Goal: Communication & Community: Answer question/provide support

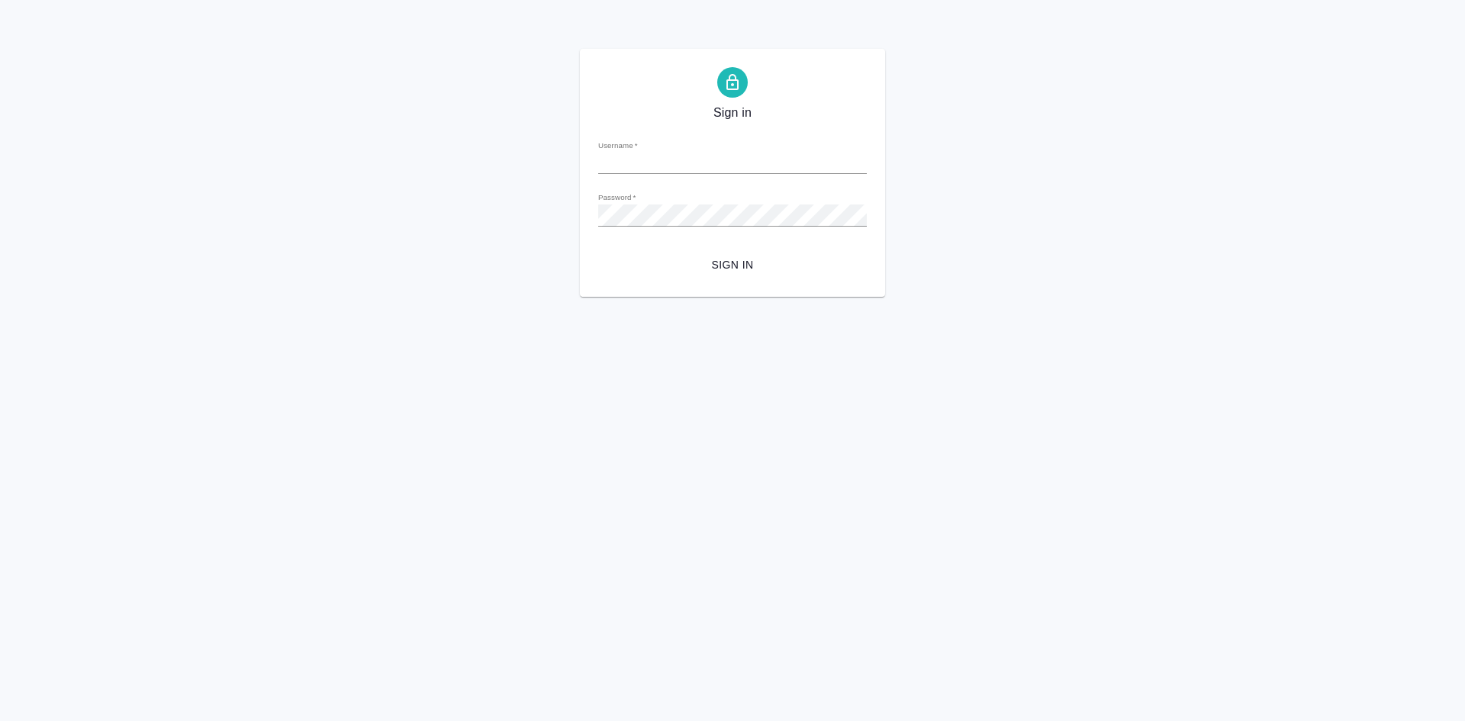
type input "[EMAIL_ADDRESS][DOMAIN_NAME]"
click at [751, 267] on span "Sign in" at bounding box center [733, 265] width 244 height 19
type input "[EMAIL_ADDRESS][DOMAIN_NAME]"
click at [749, 257] on span "Sign in" at bounding box center [733, 265] width 244 height 19
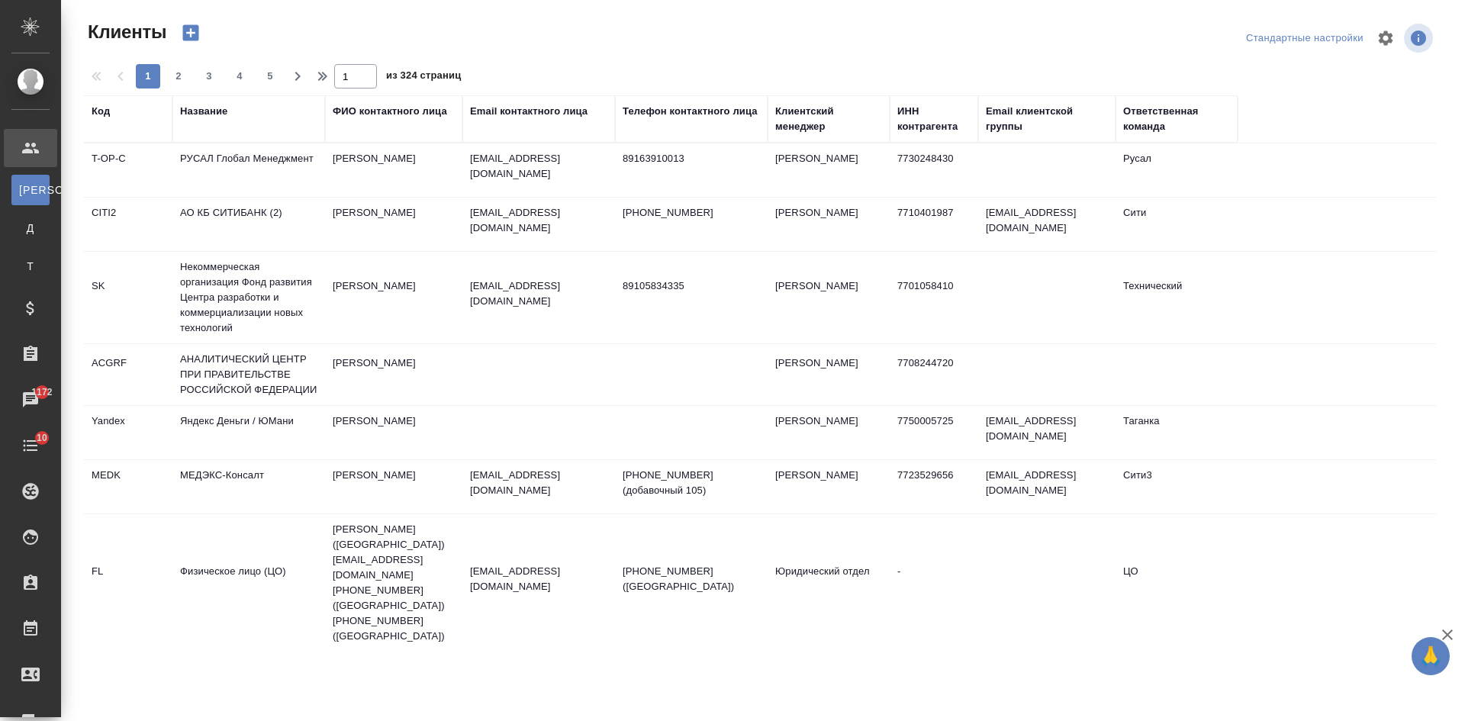
select select "RU"
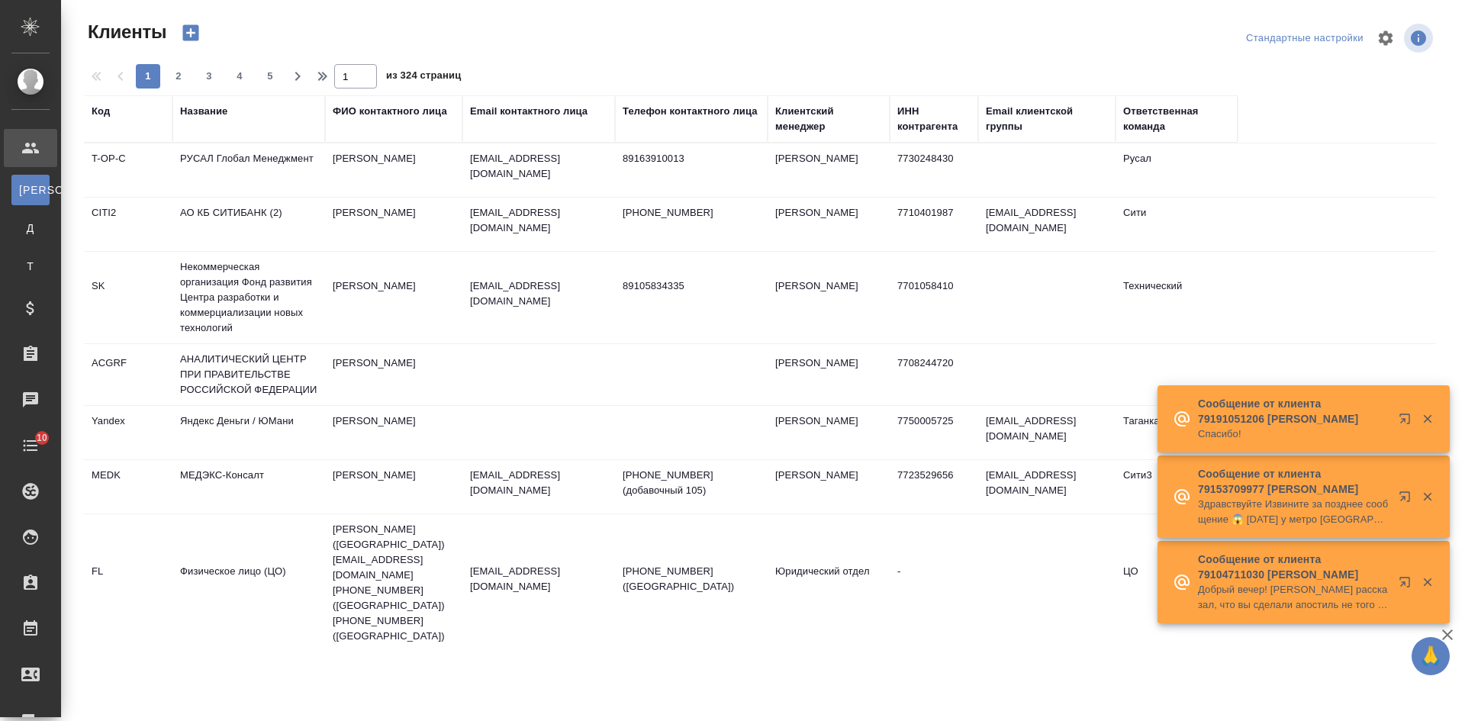
select select "RU"
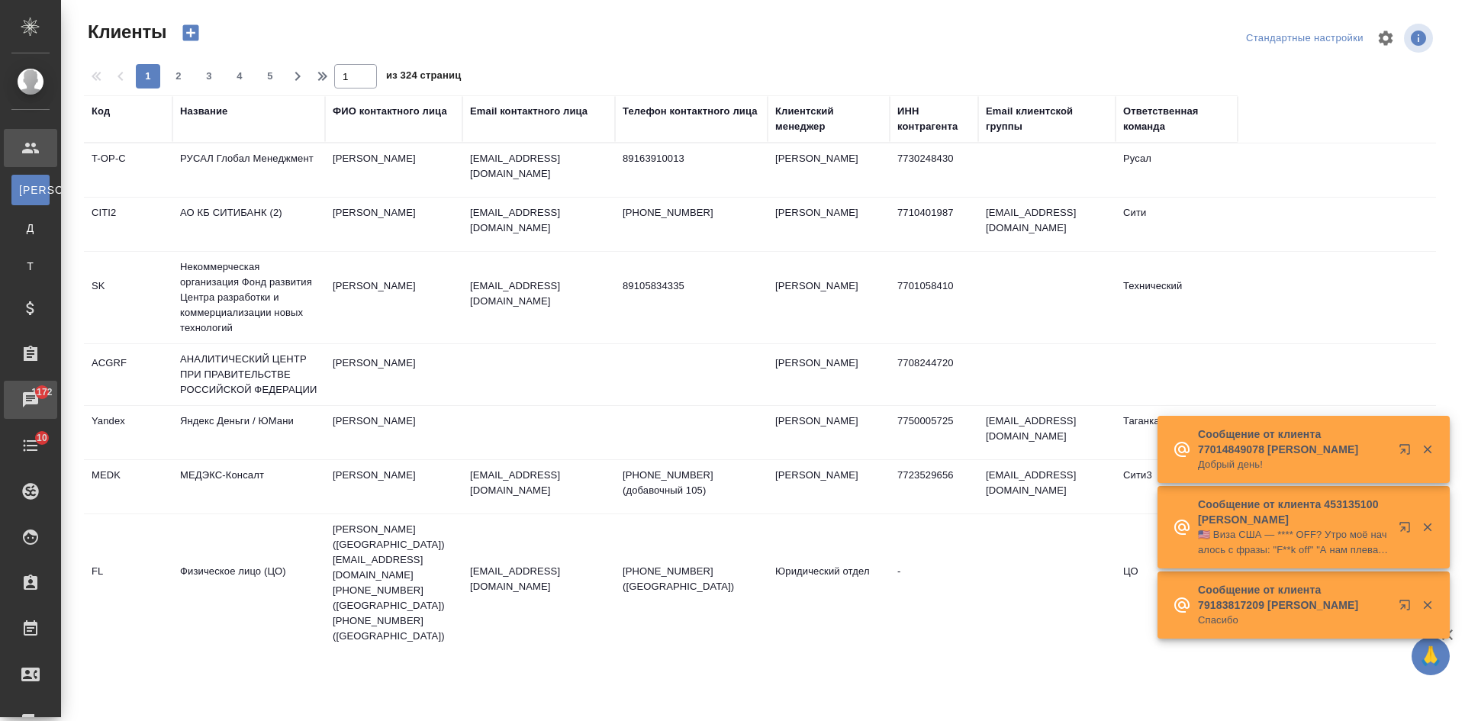
click at [31, 391] on div "Чаты" at bounding box center [11, 399] width 38 height 23
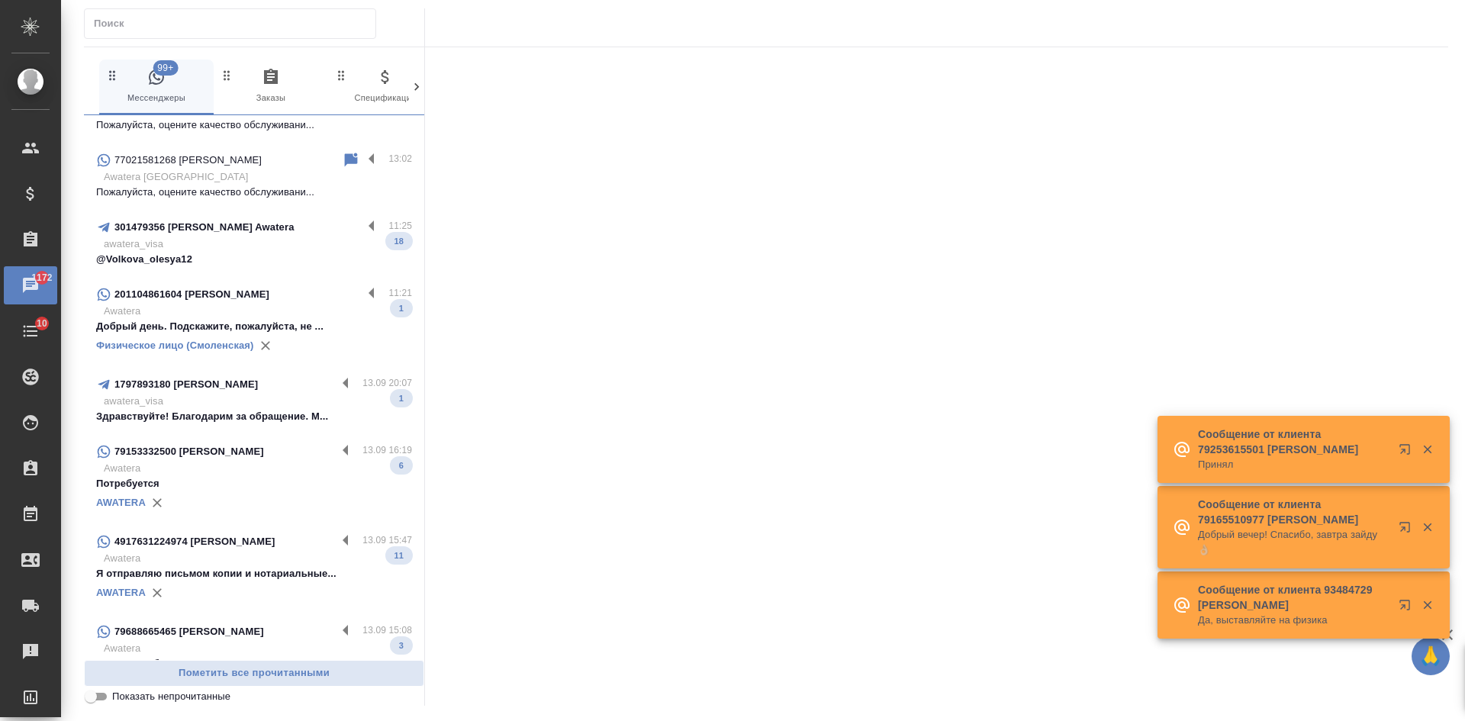
scroll to position [229, 0]
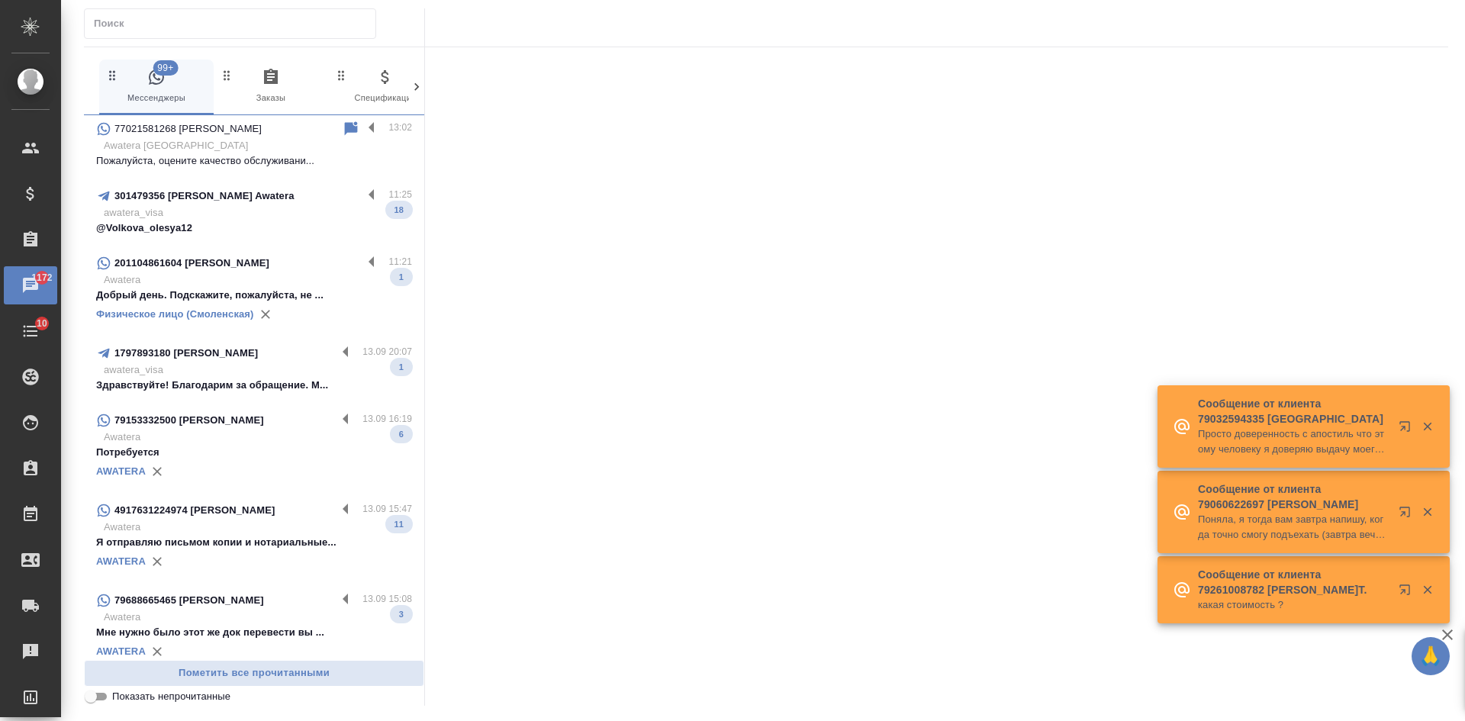
click at [996, 456] on div at bounding box center [936, 371] width 1023 height 649
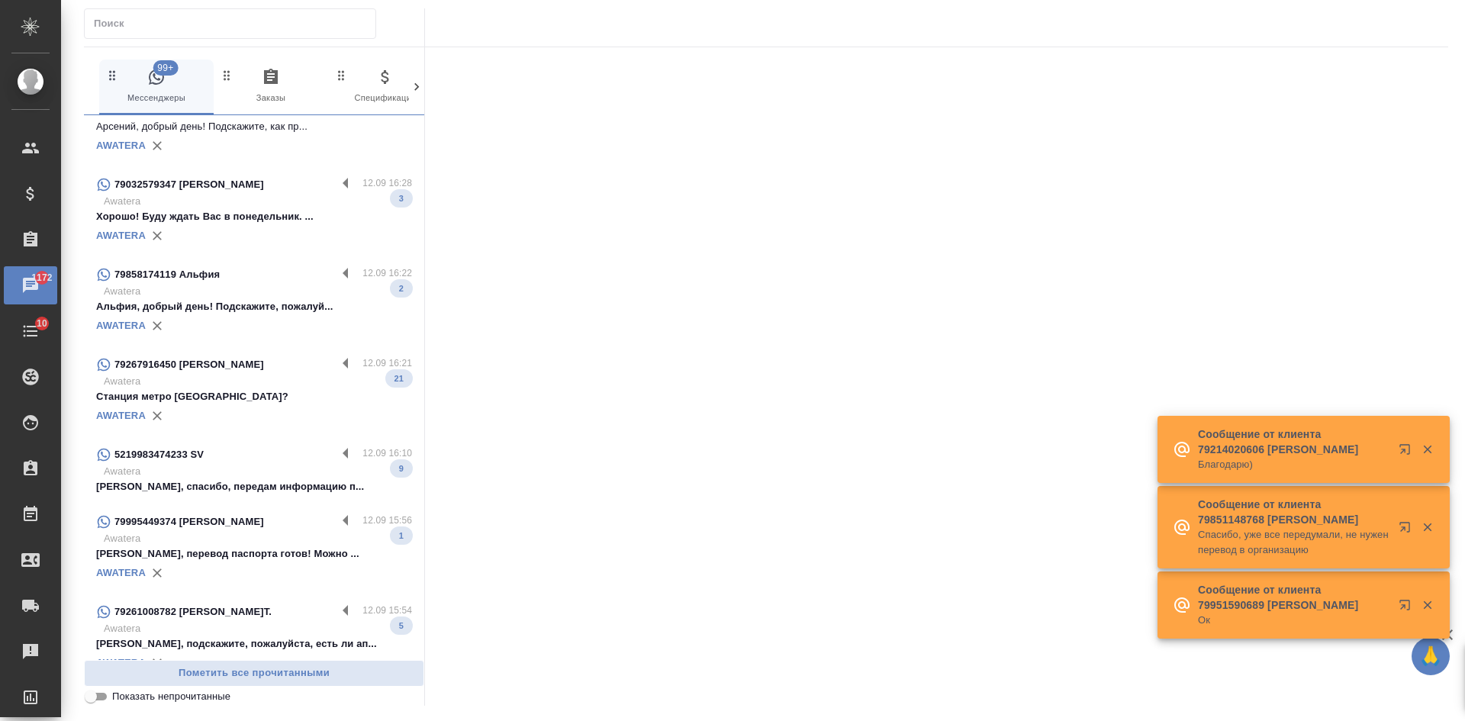
scroll to position [2289, 0]
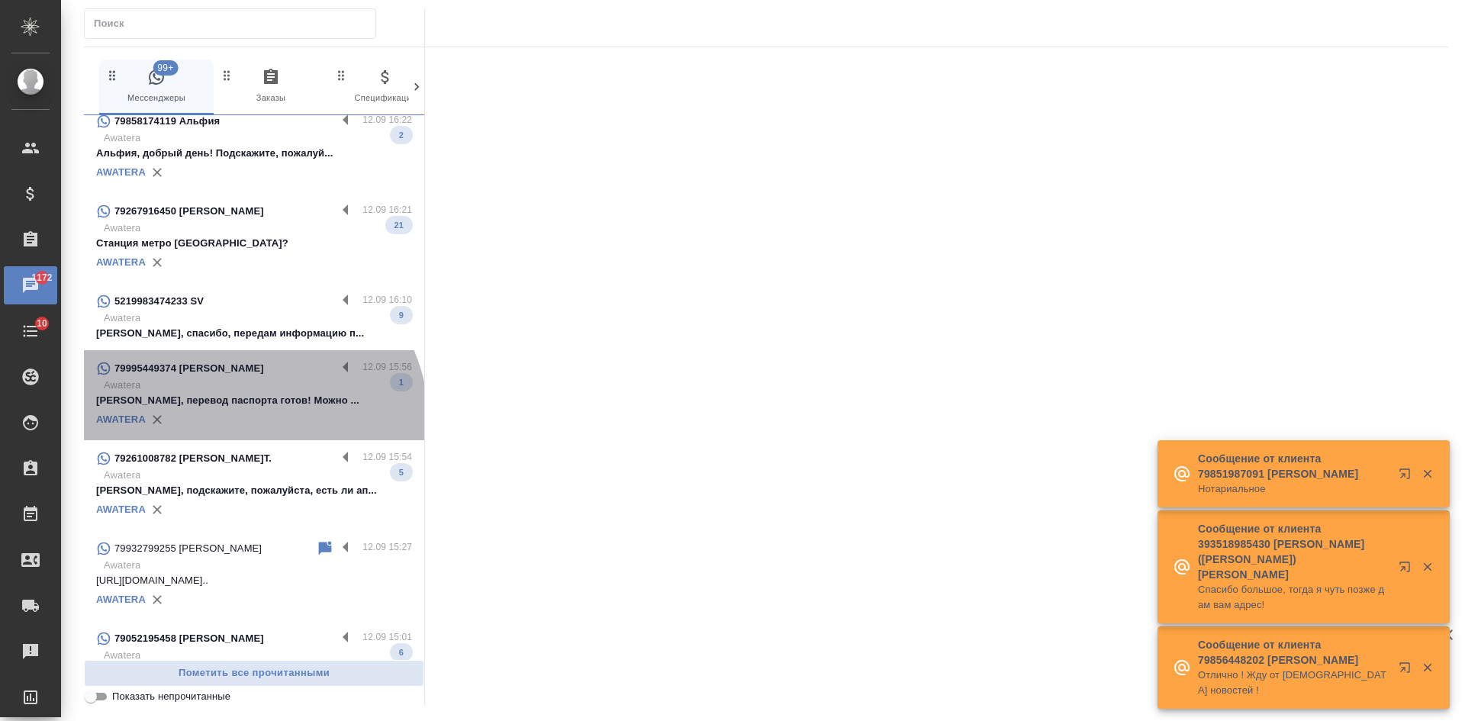
click at [245, 431] on div "AWATERA" at bounding box center [254, 419] width 316 height 23
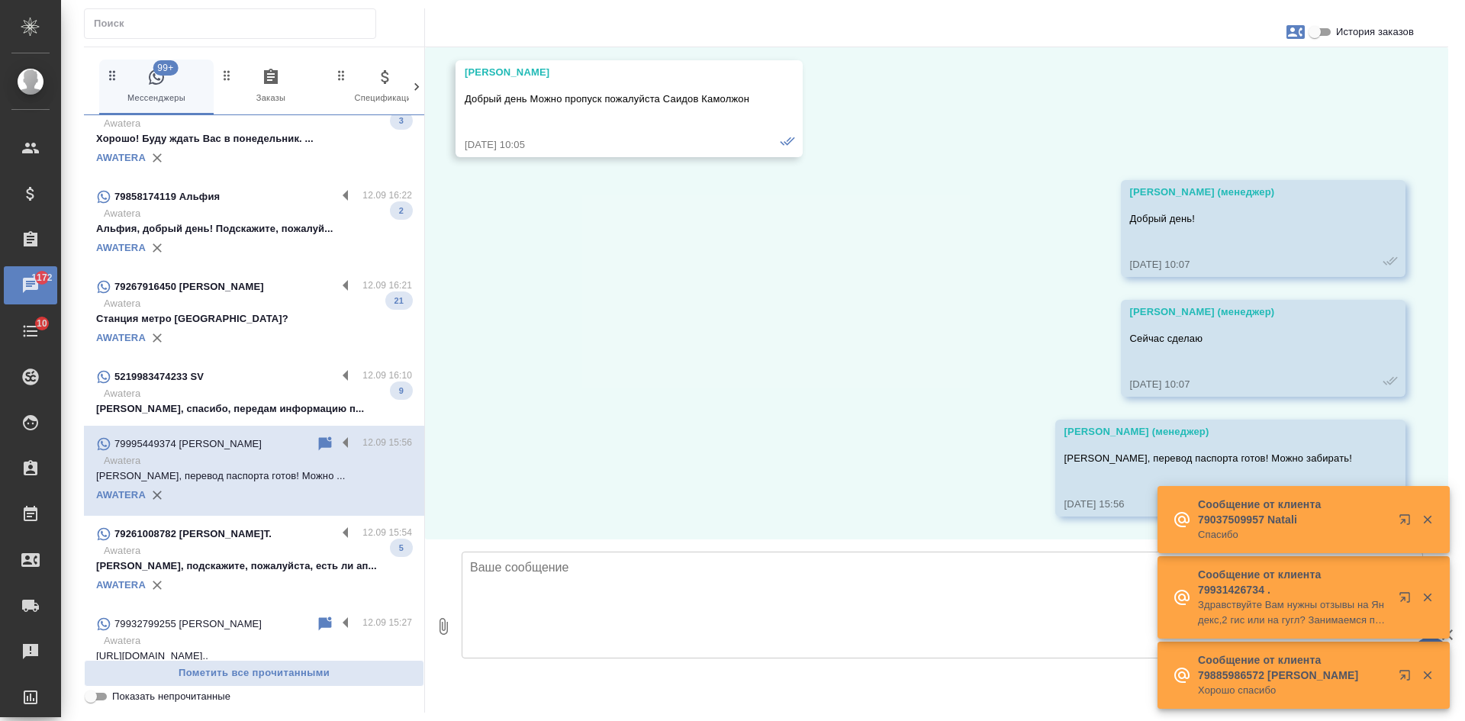
scroll to position [2213, 0]
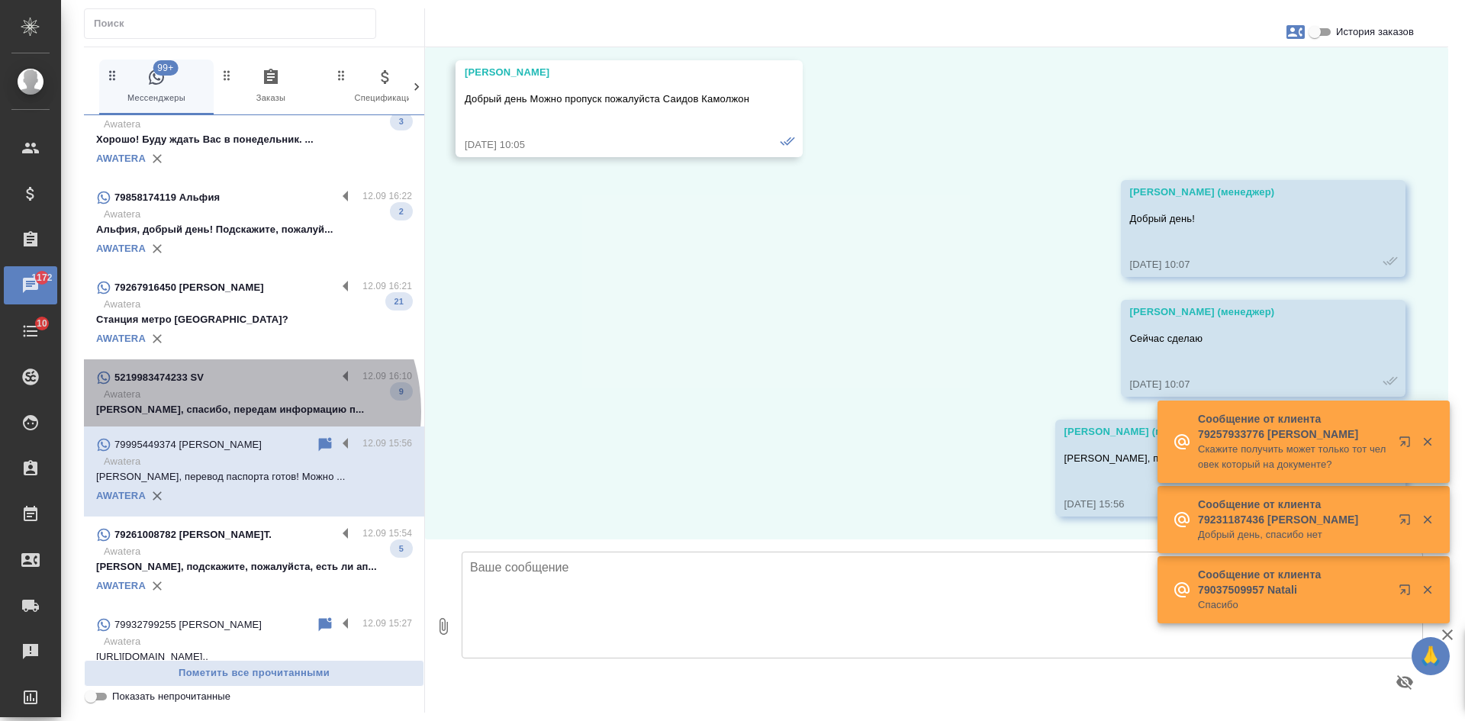
click at [236, 417] on p "Станислав, спасибо, передам информацию п..." at bounding box center [254, 409] width 316 height 15
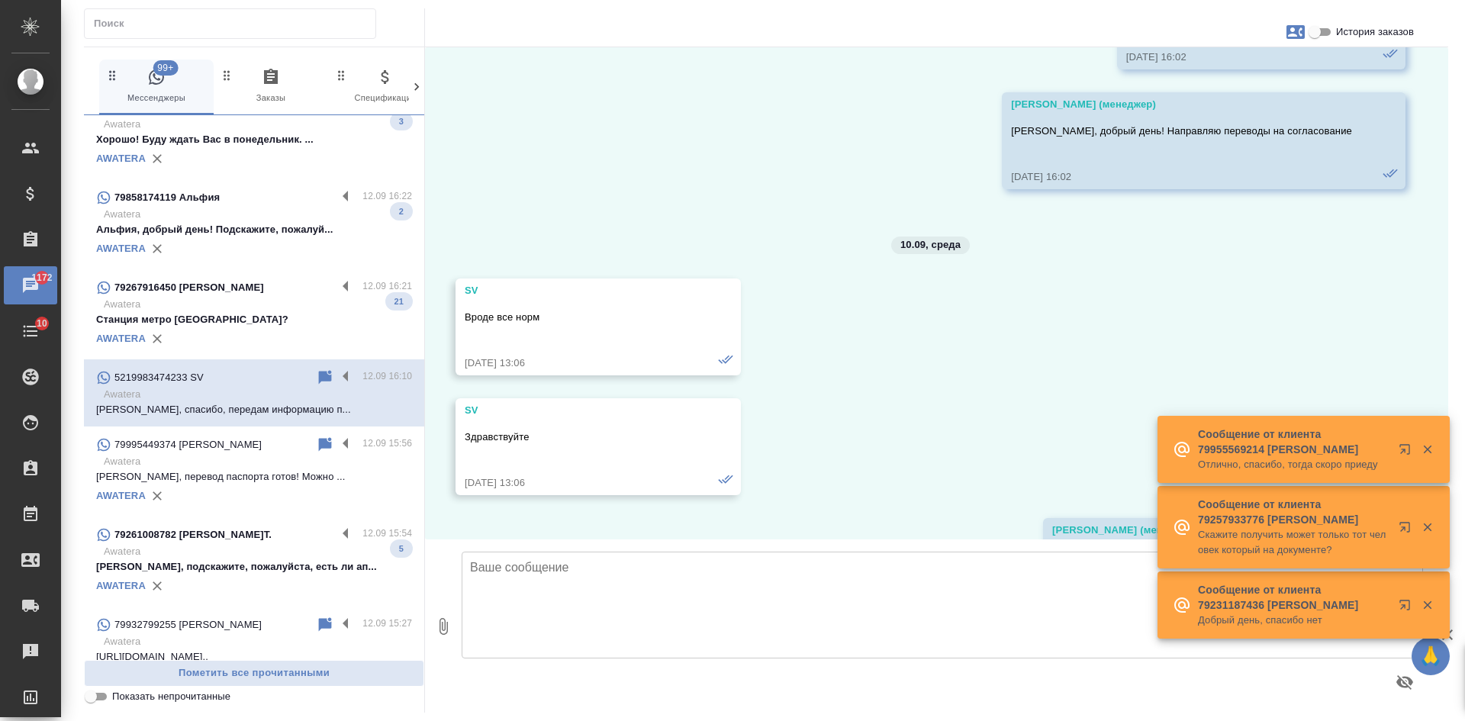
scroll to position [4342, 0]
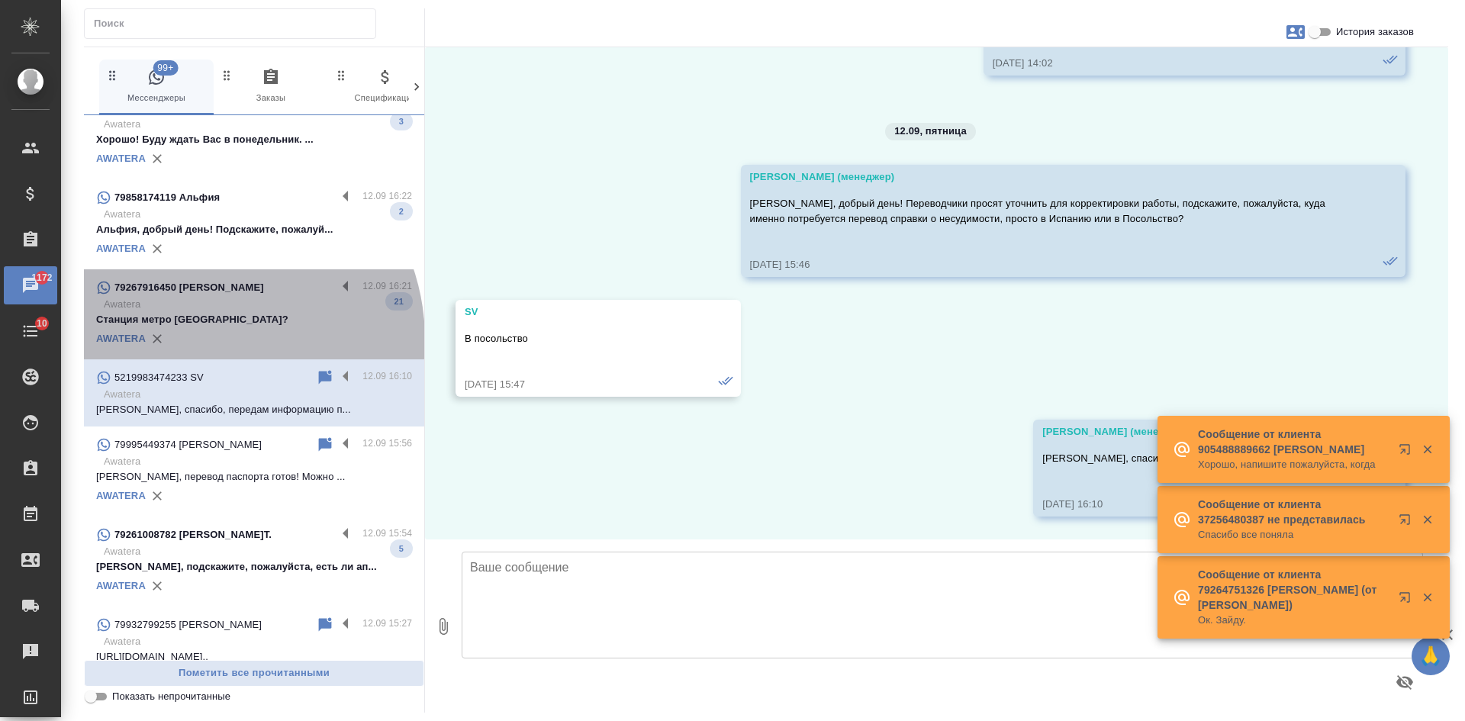
click at [202, 350] on div "AWATERA" at bounding box center [254, 338] width 316 height 23
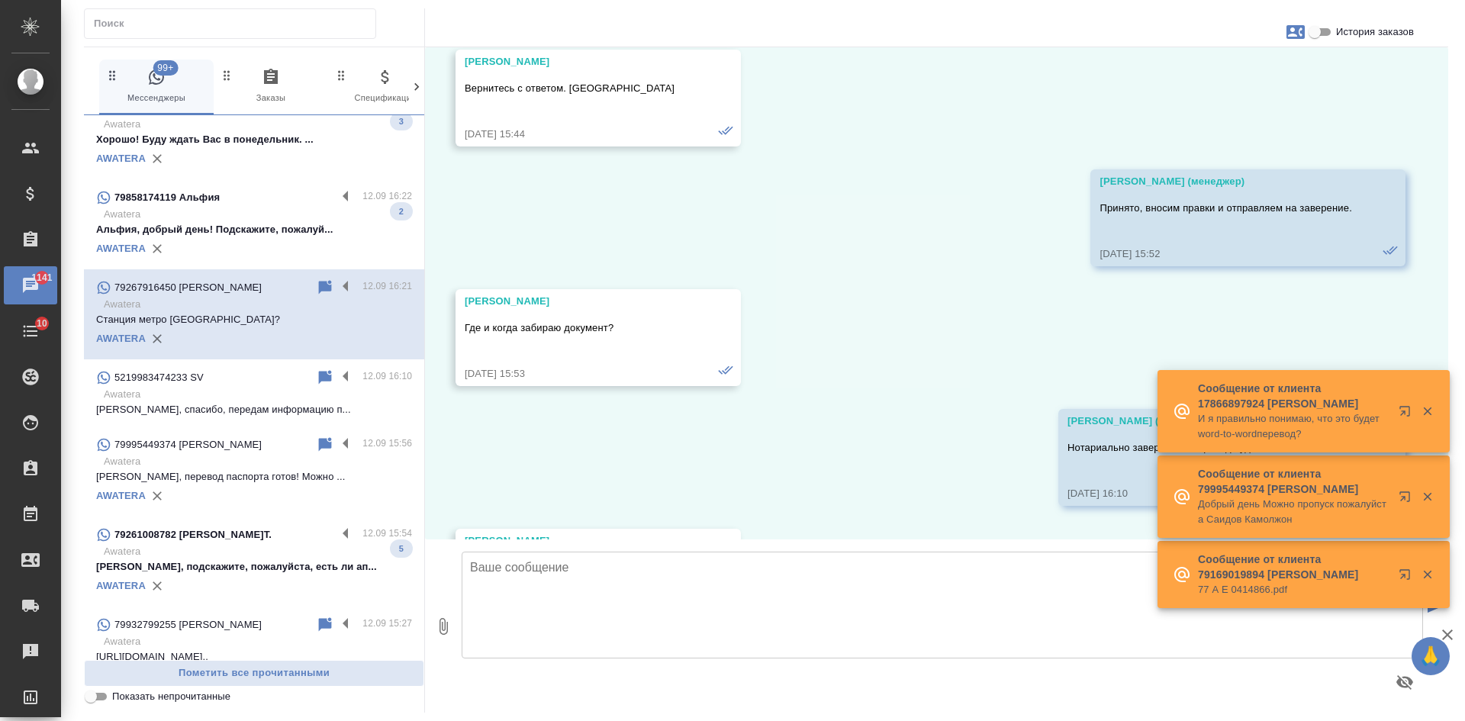
scroll to position [4461, 0]
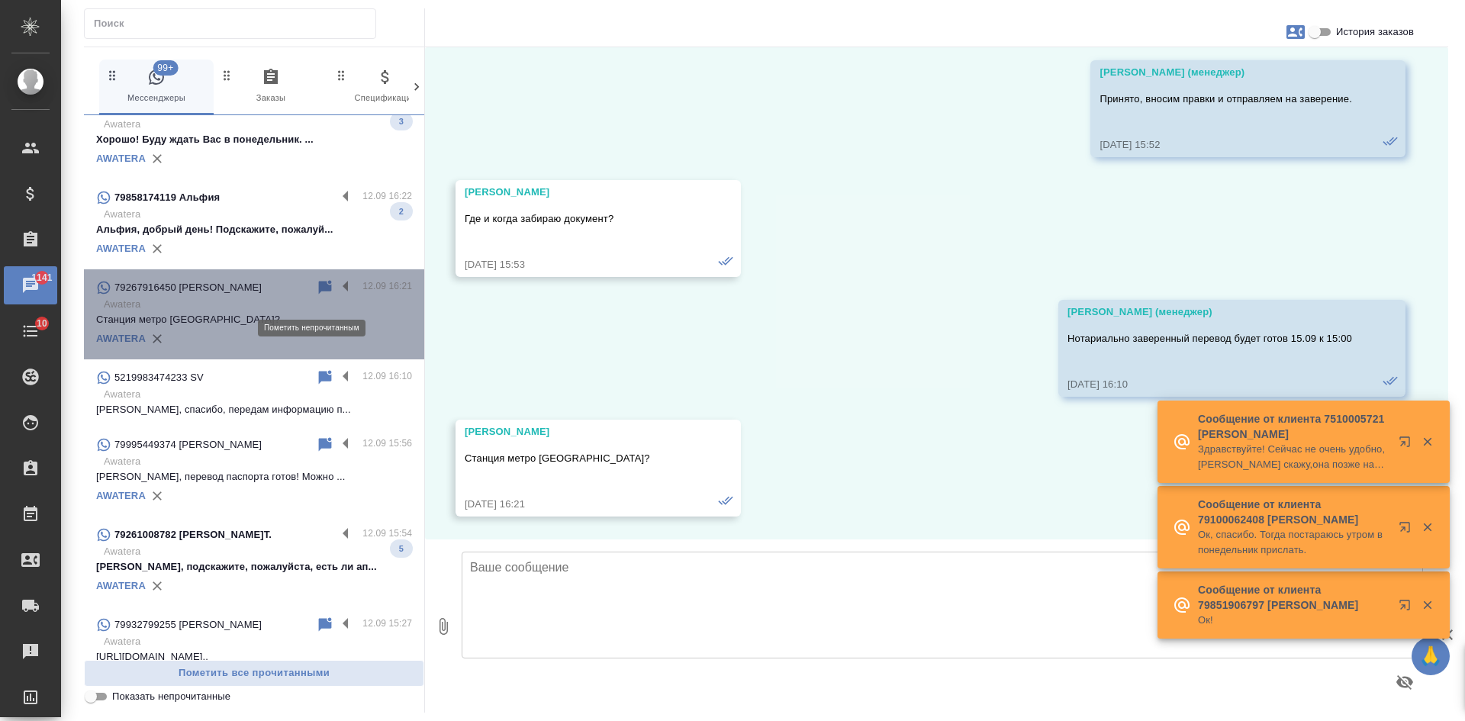
click at [319, 294] on icon at bounding box center [325, 287] width 13 height 14
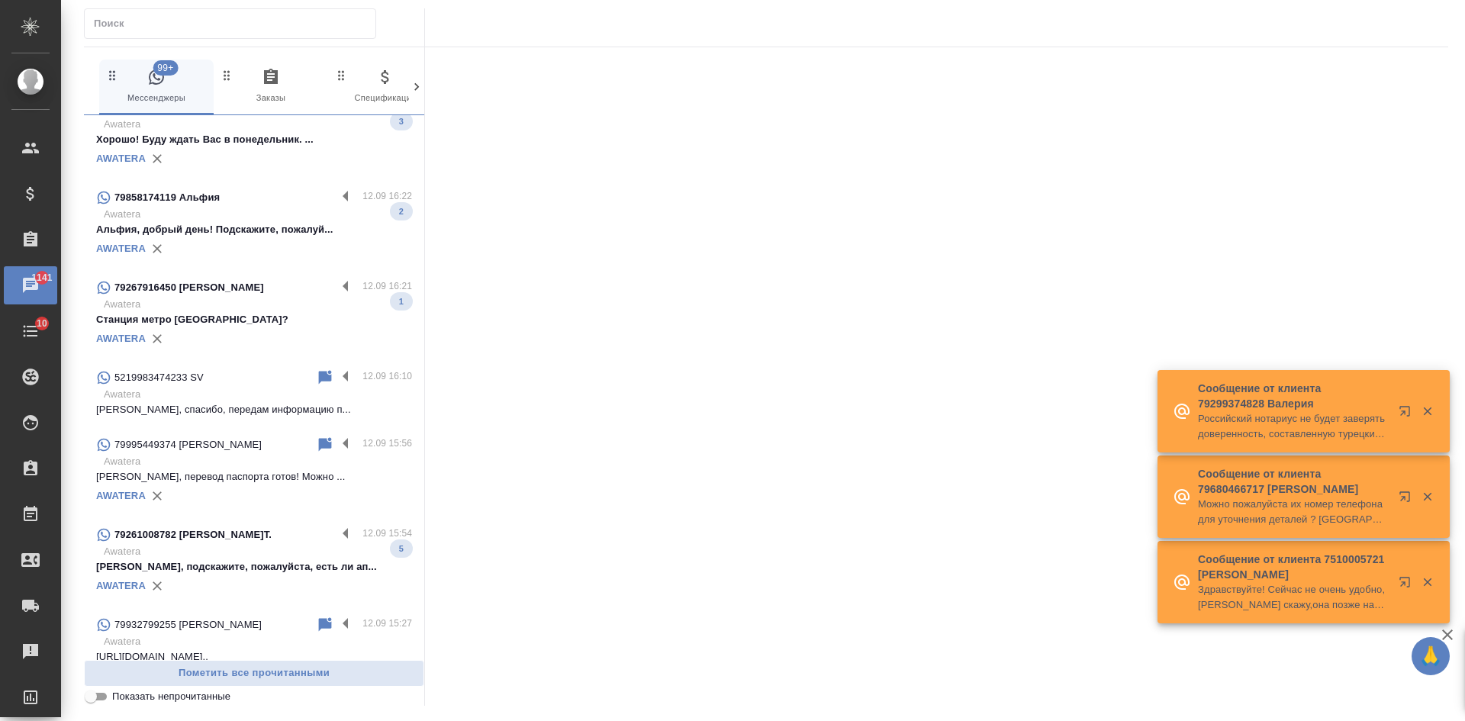
click at [272, 222] on p "Awatera" at bounding box center [258, 214] width 308 height 15
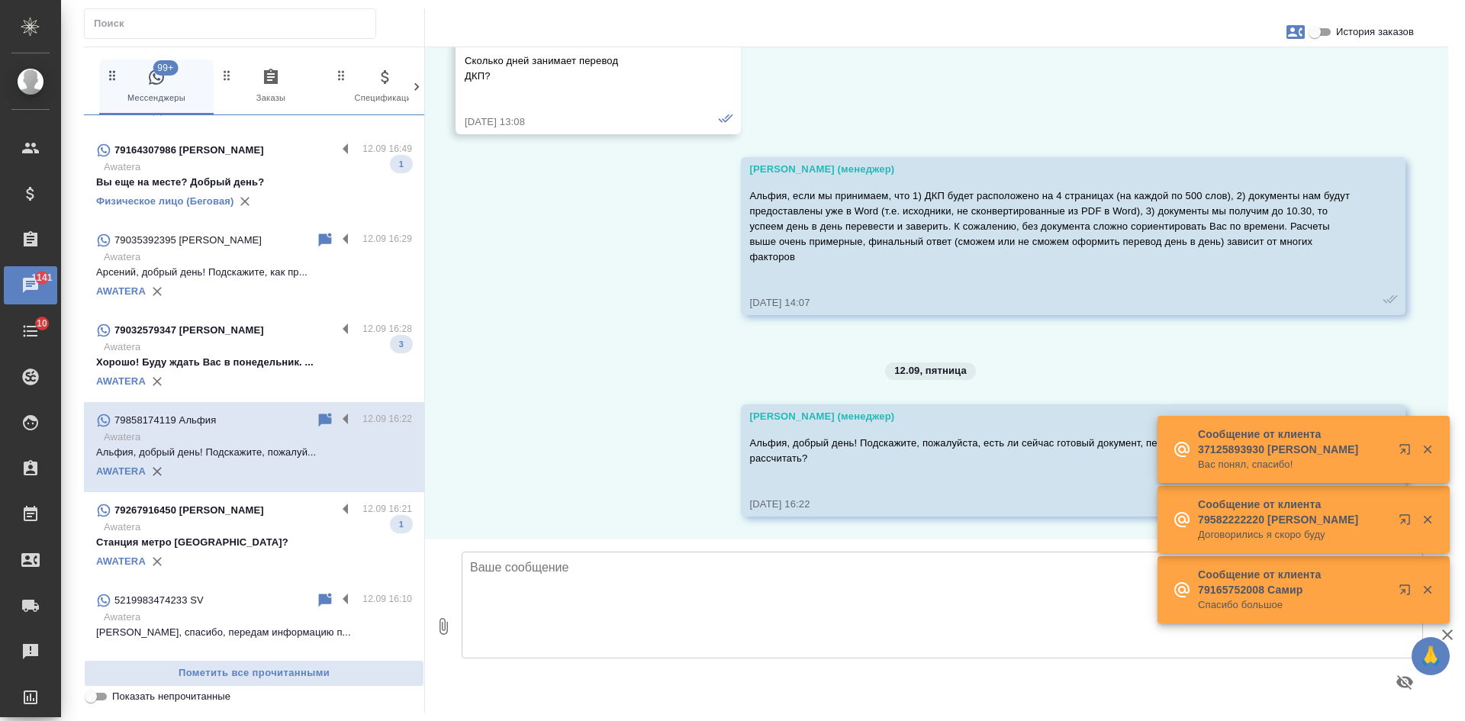
scroll to position [1984, 0]
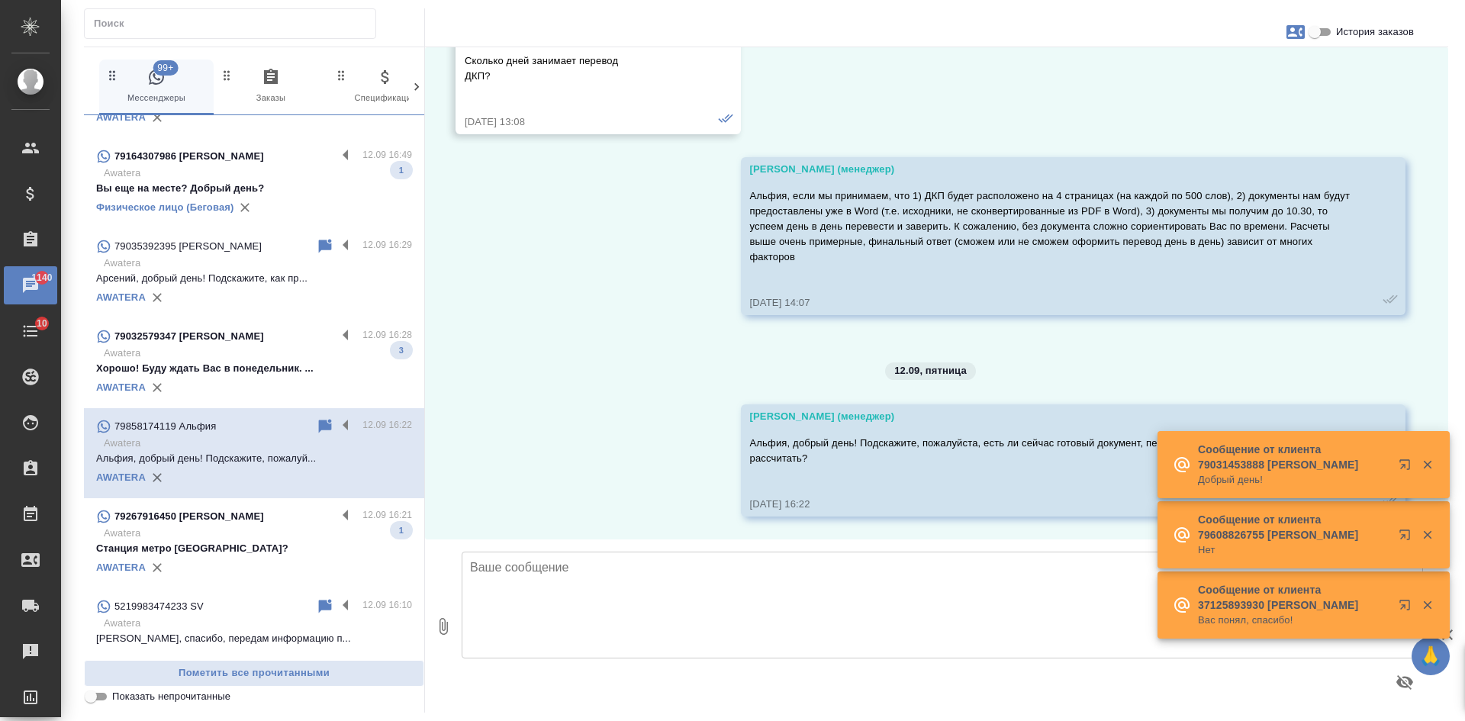
click at [243, 399] on div "AWATERA" at bounding box center [254, 387] width 316 height 23
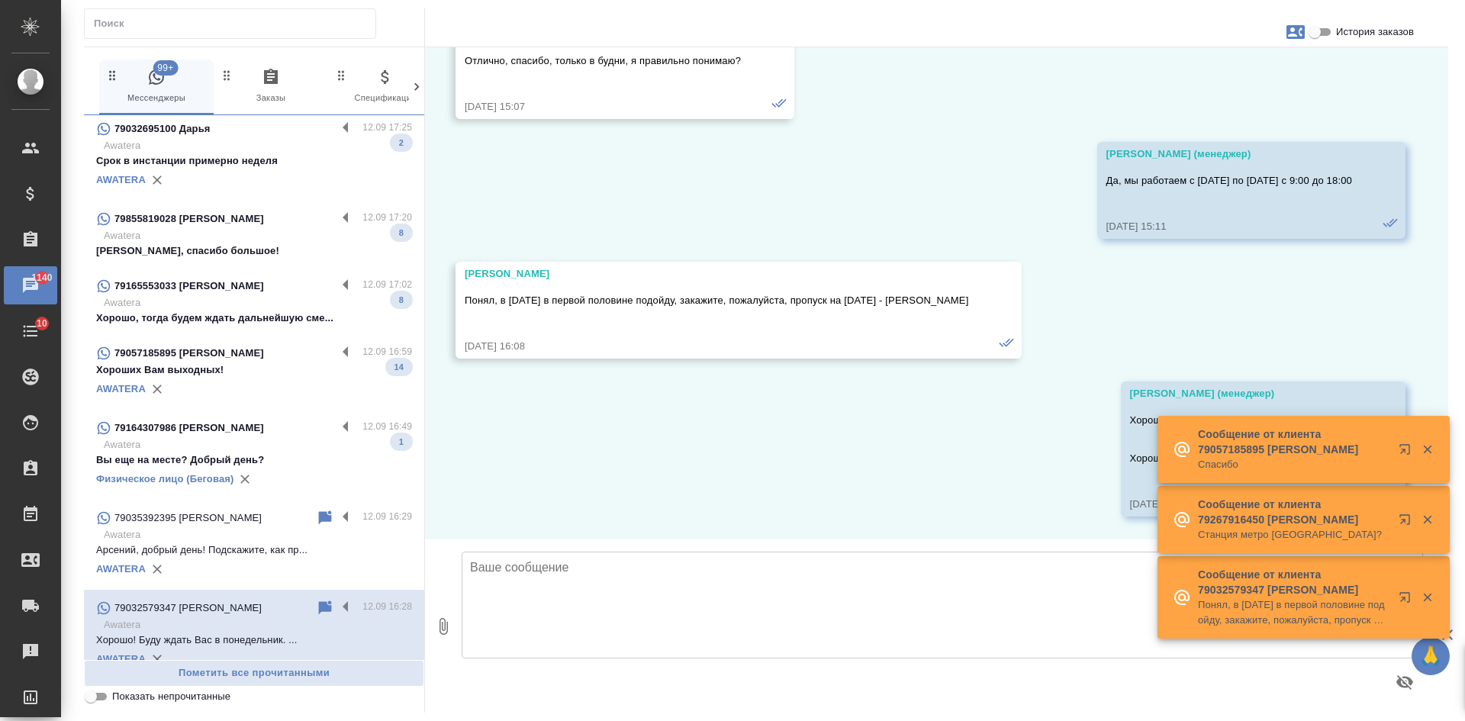
scroll to position [1679, 0]
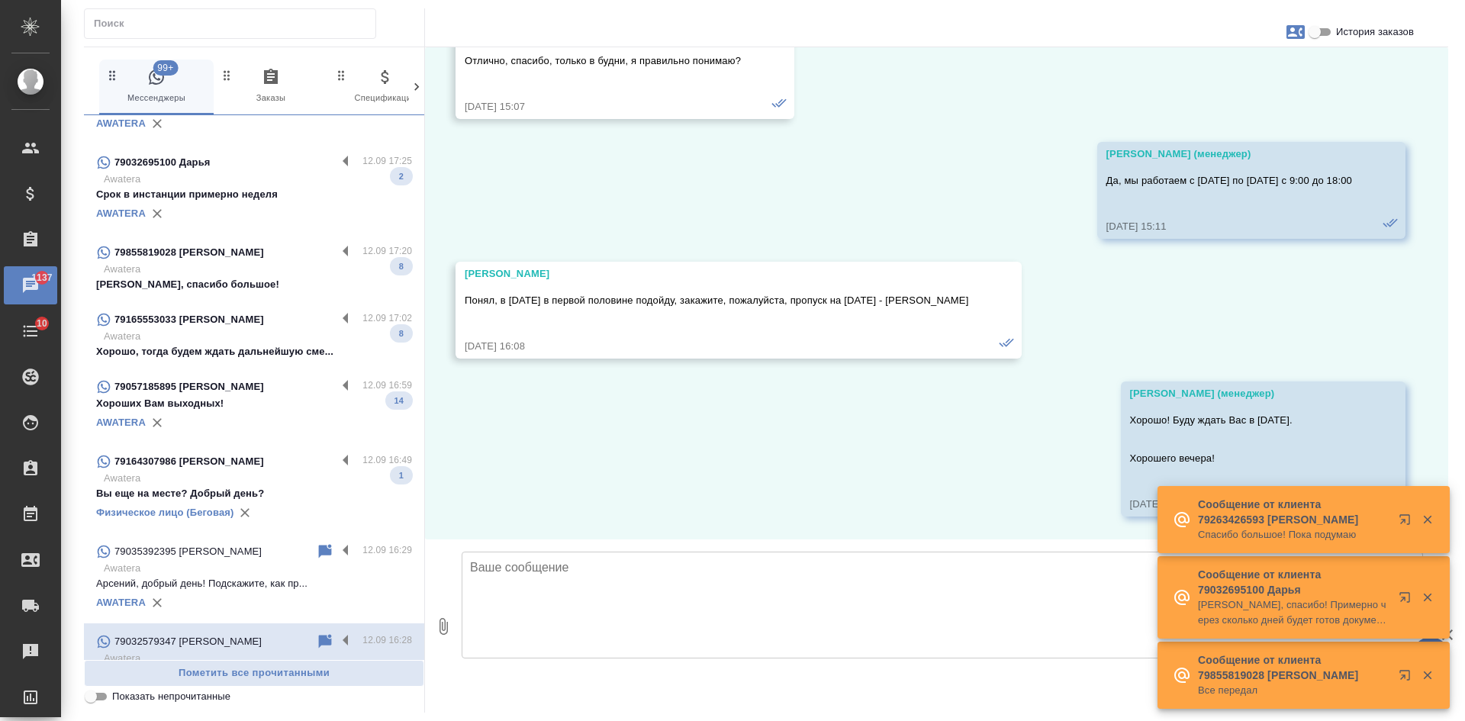
click at [292, 483] on p "Awatera" at bounding box center [258, 478] width 308 height 15
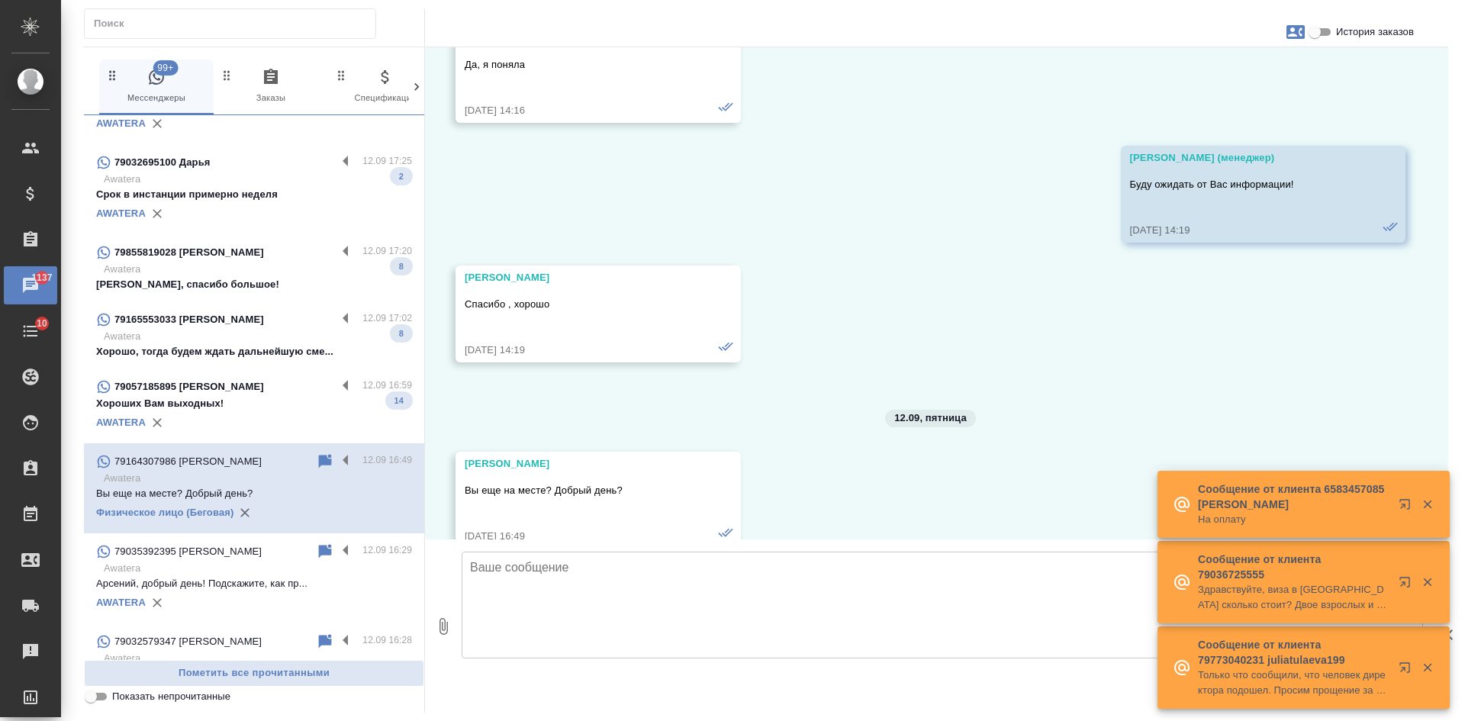
scroll to position [7738, 0]
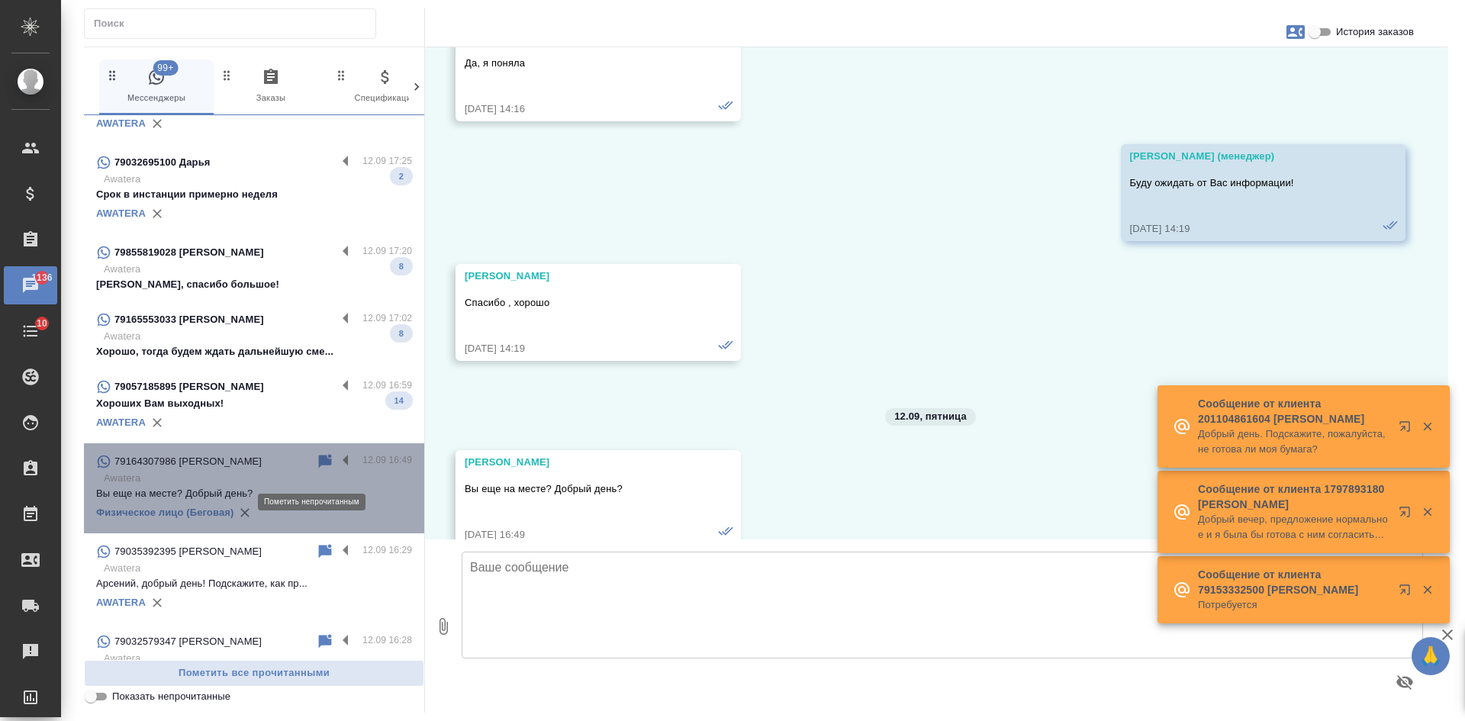
click at [321, 471] on icon at bounding box center [325, 462] width 18 height 18
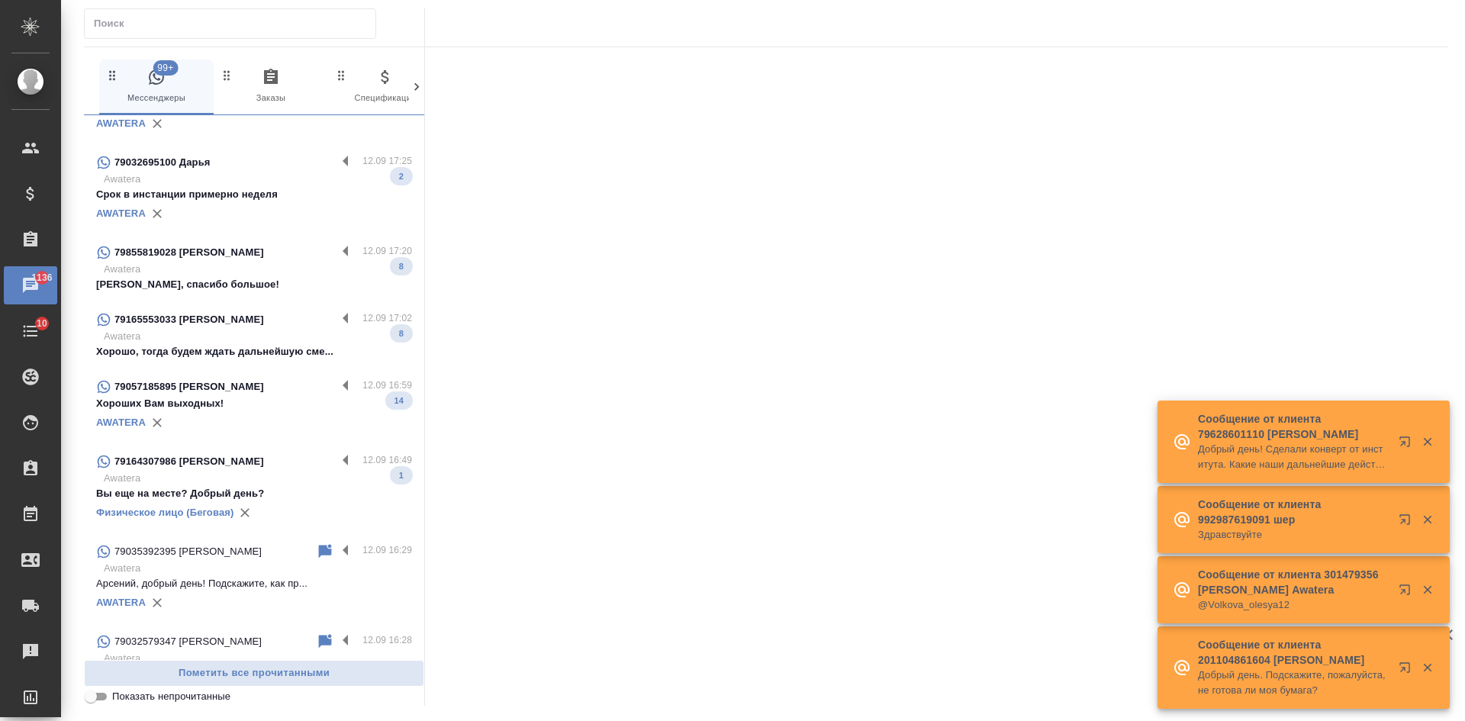
click at [237, 411] on p "Хороших Вам выходных!" at bounding box center [254, 403] width 316 height 15
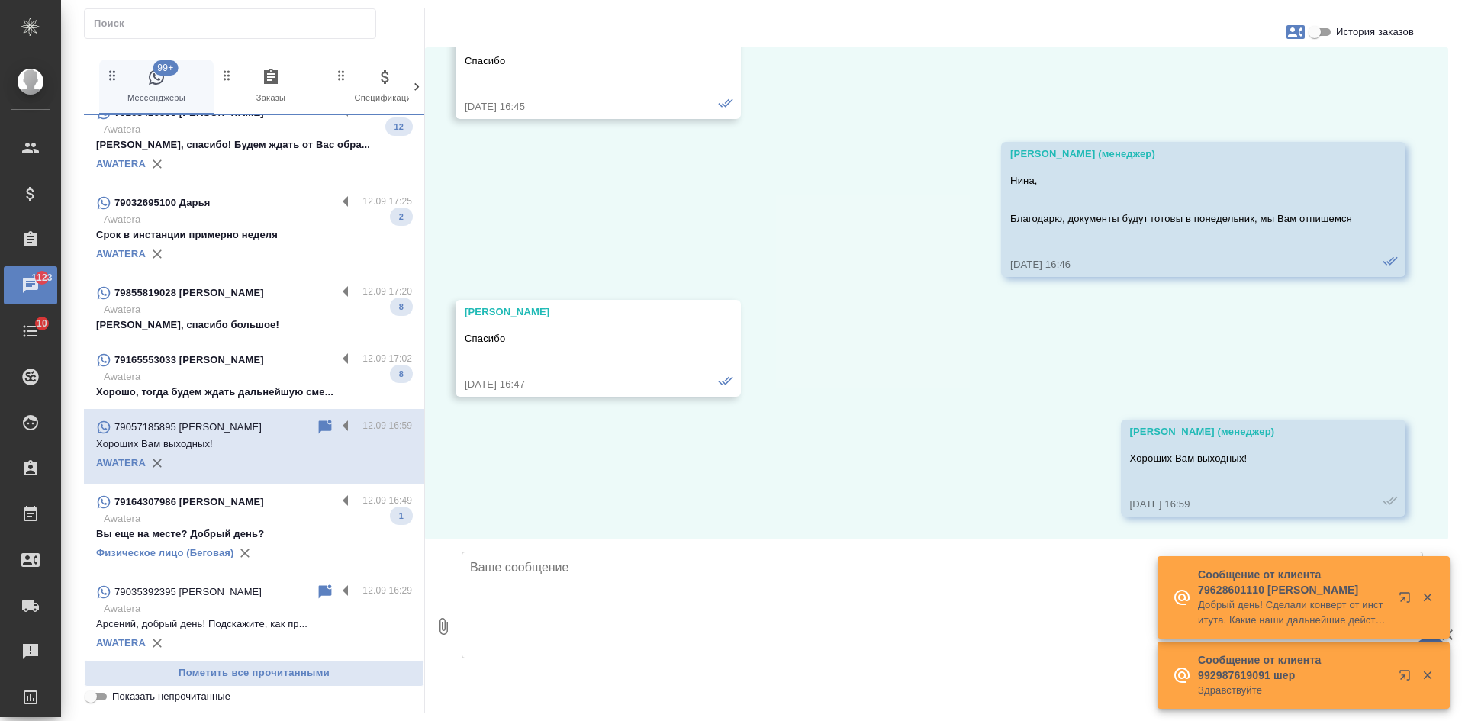
scroll to position [1603, 0]
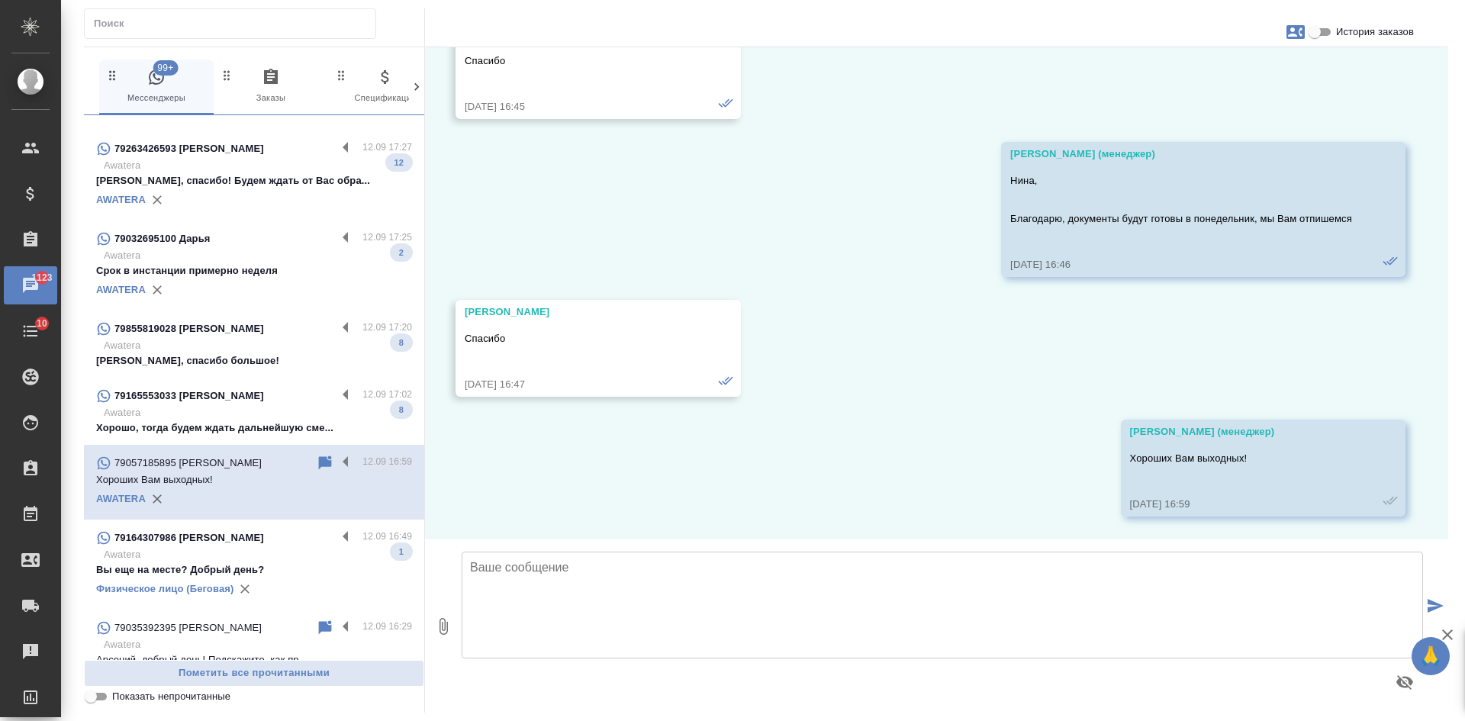
click at [223, 420] on p "Awatera" at bounding box center [258, 412] width 308 height 15
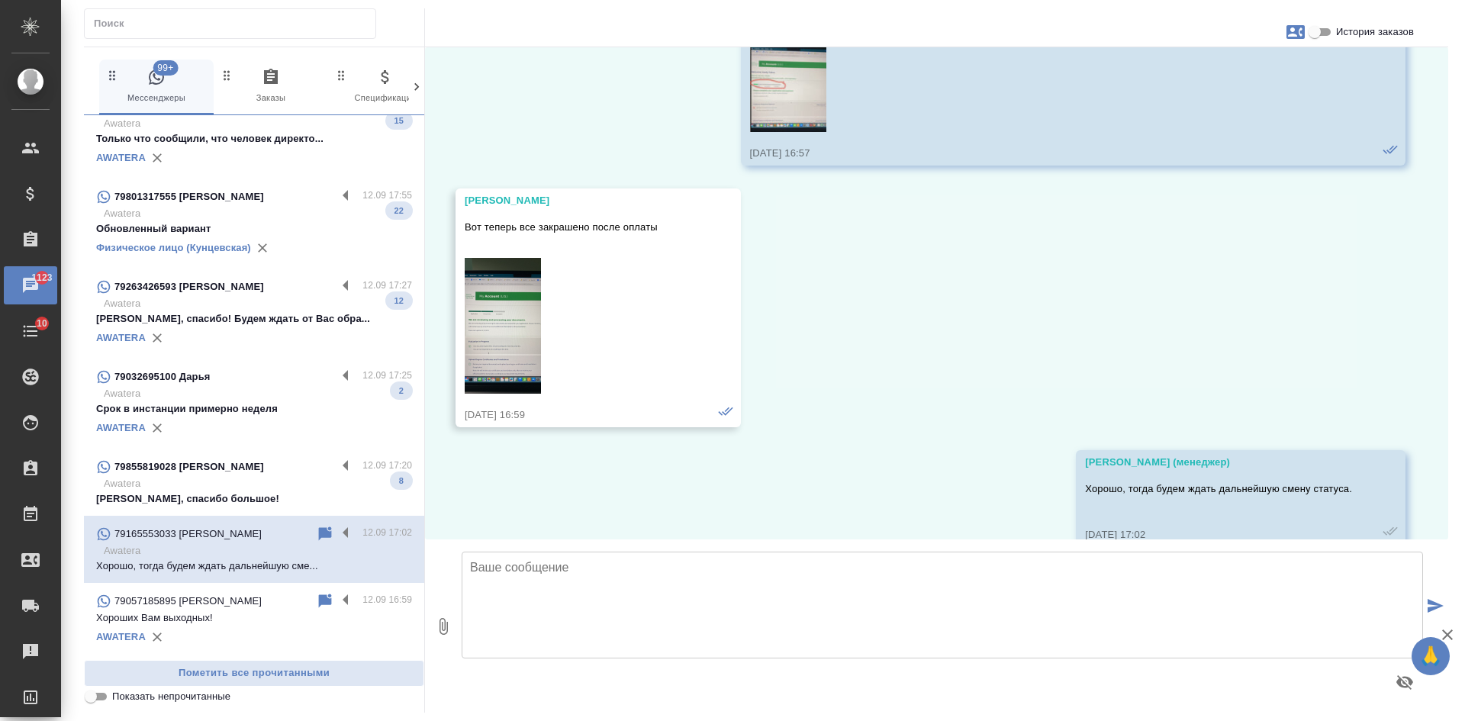
scroll to position [1450, 0]
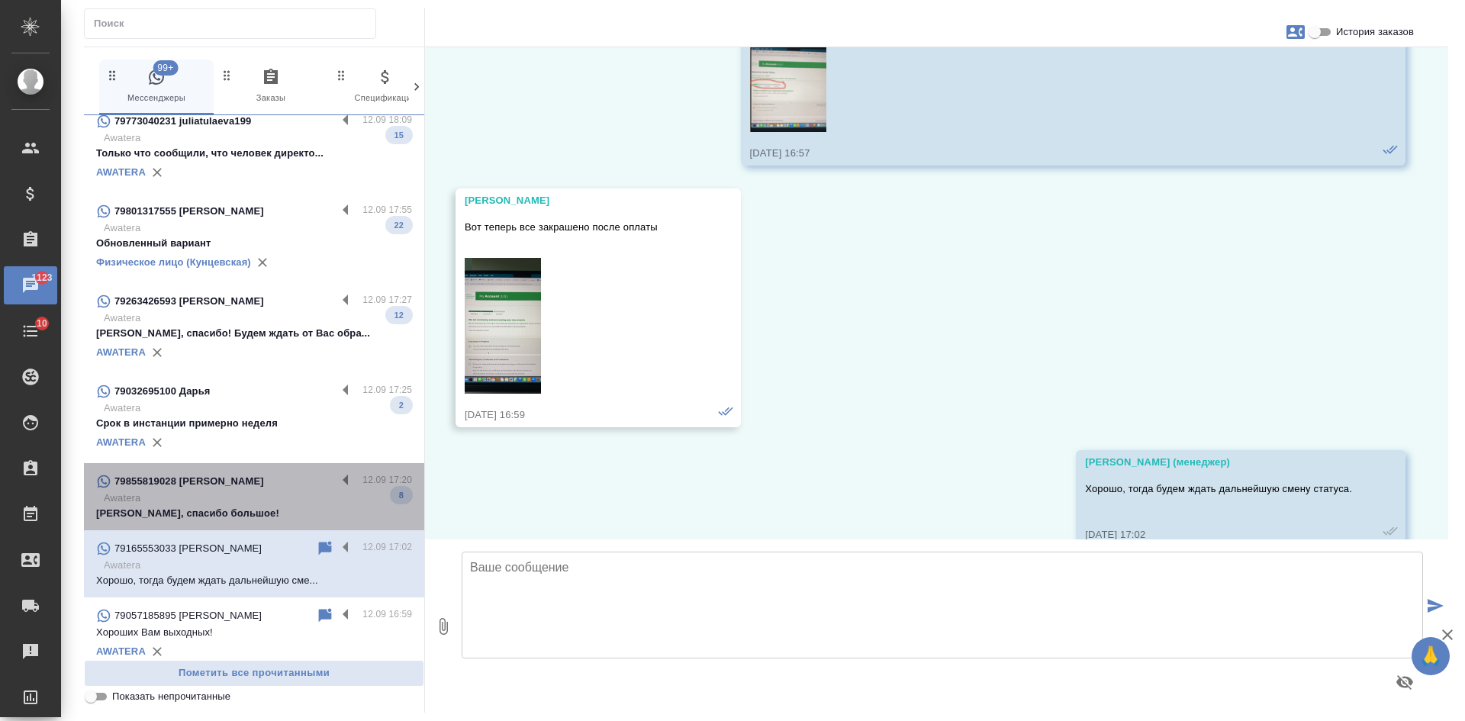
click at [268, 503] on p "Awatera" at bounding box center [258, 498] width 308 height 15
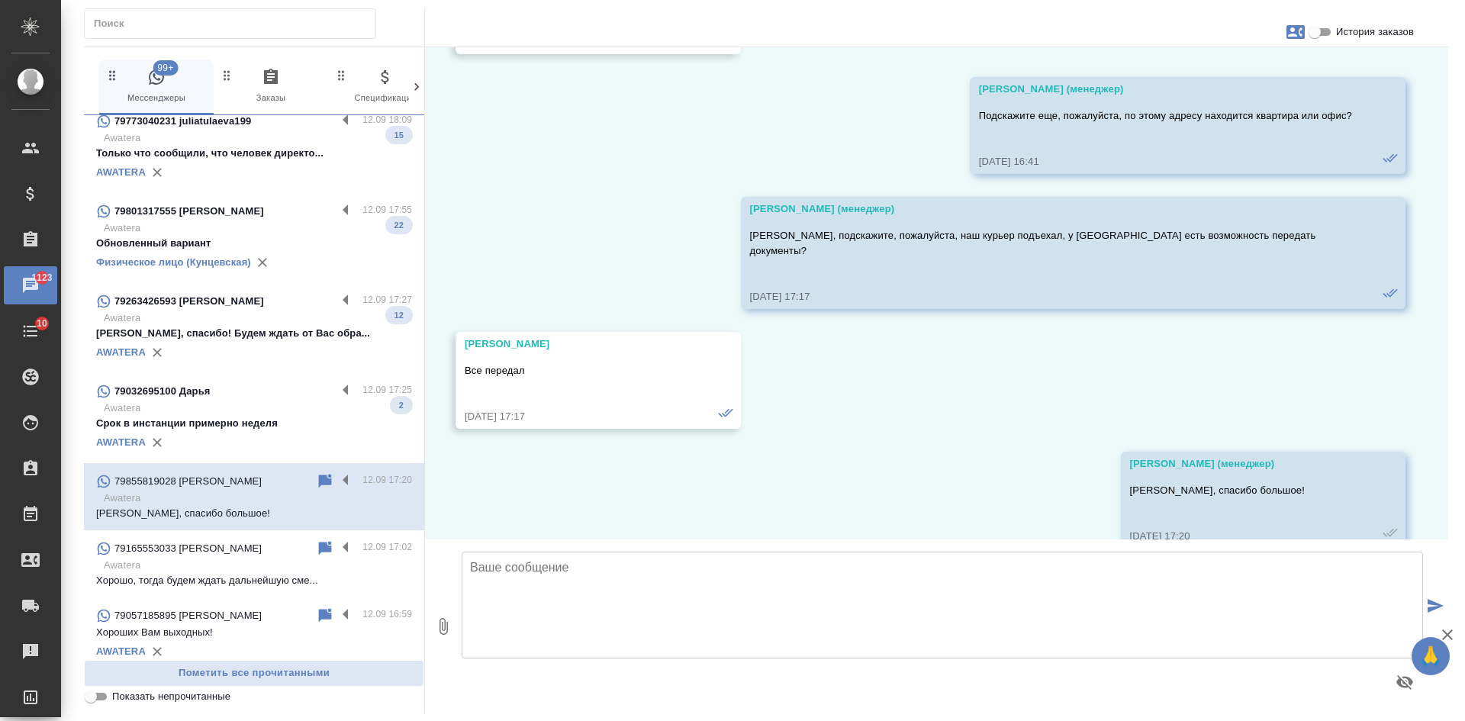
scroll to position [1506, 0]
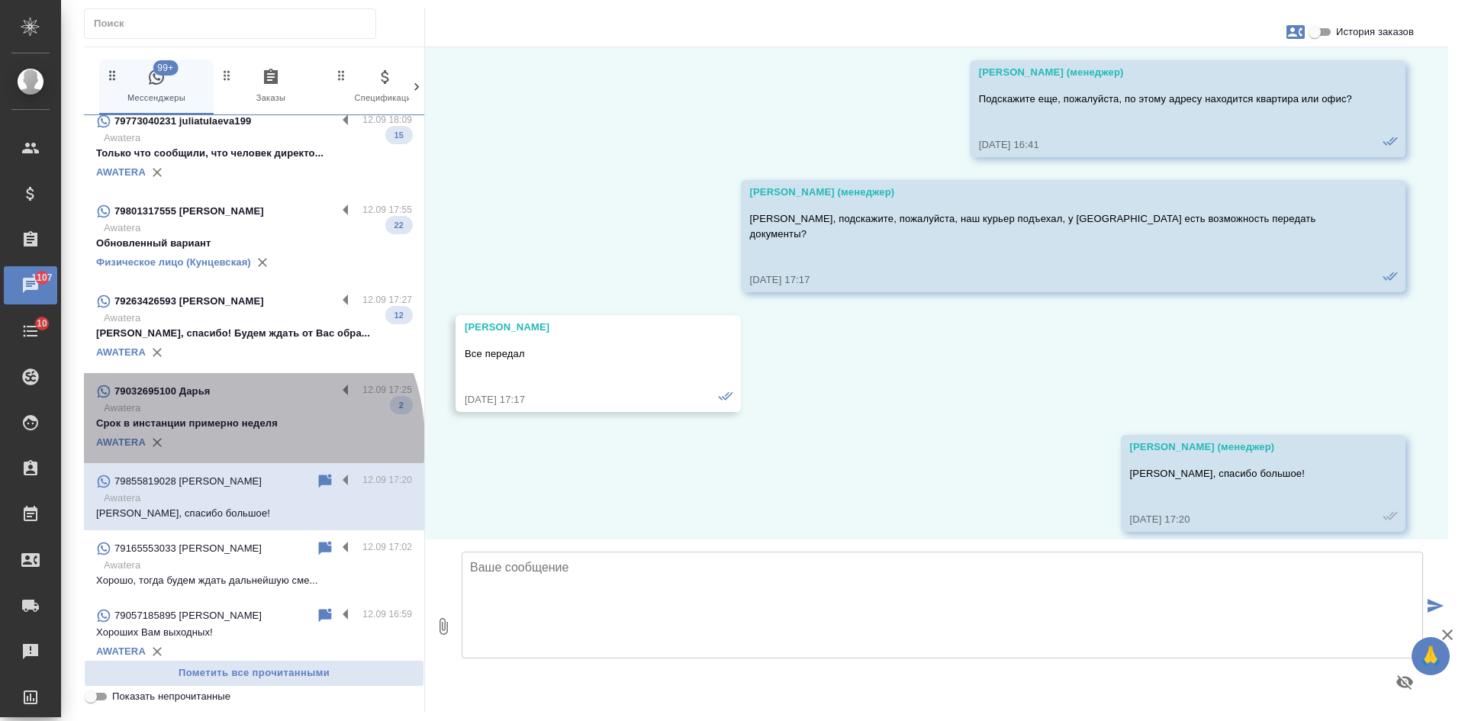
click at [219, 453] on div "AWATERA" at bounding box center [254, 442] width 316 height 23
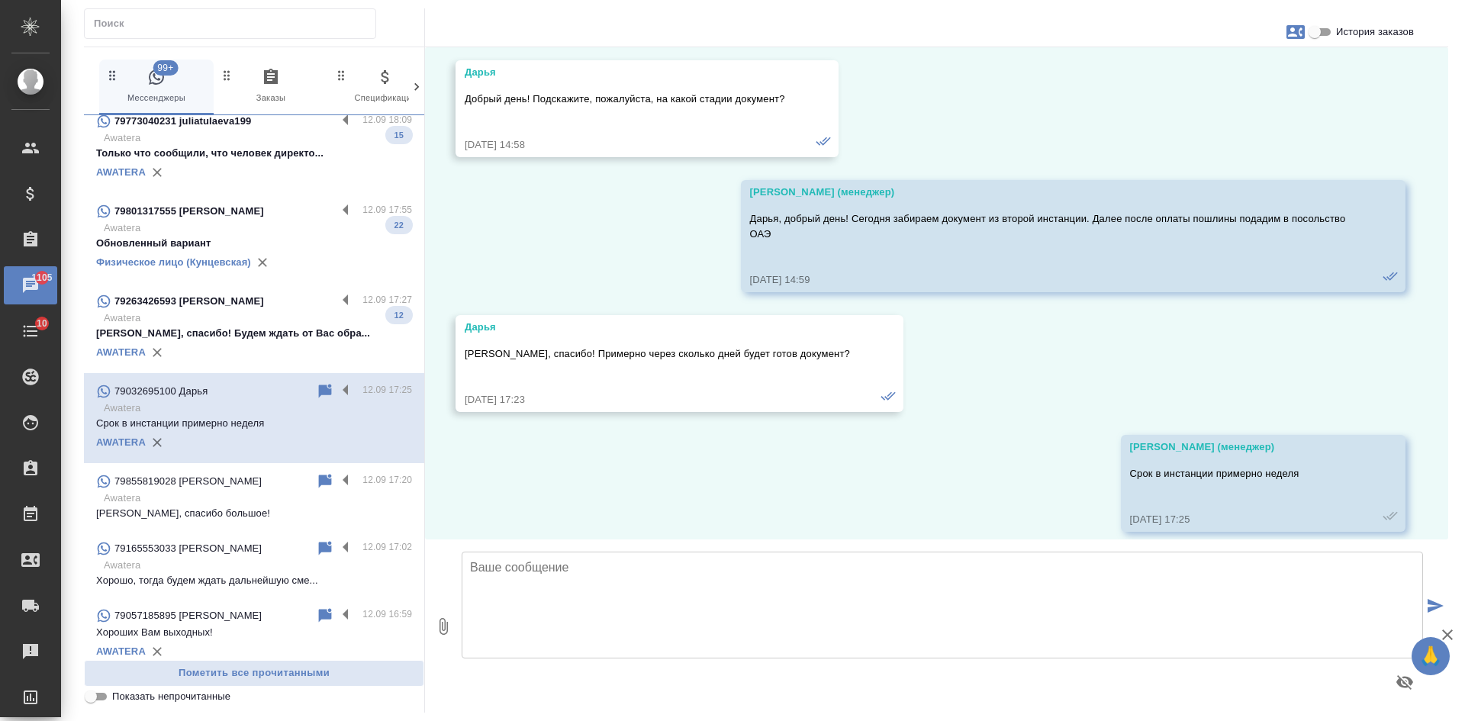
scroll to position [1374, 0]
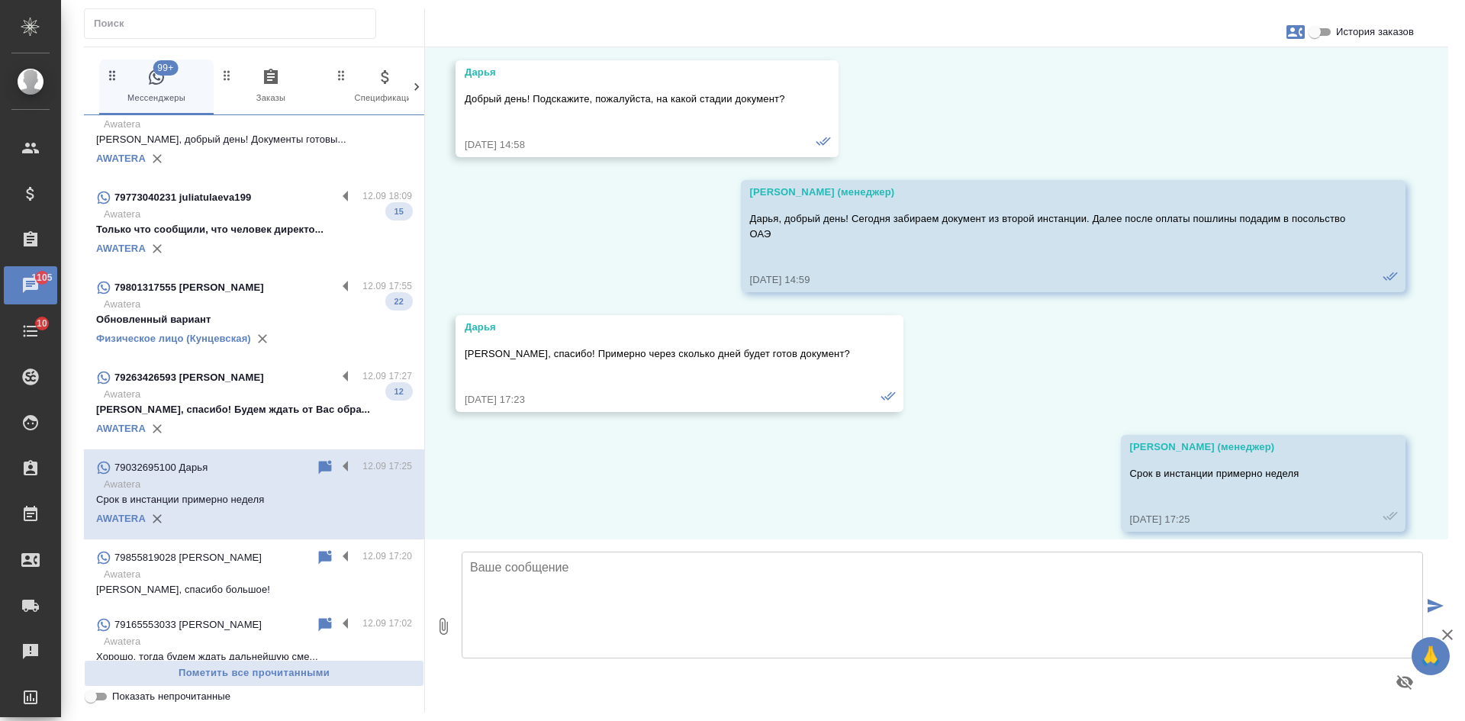
drag, startPoint x: 236, startPoint y: 433, endPoint x: 272, endPoint y: 432, distance: 35.9
click at [236, 433] on div "AWATERA" at bounding box center [254, 428] width 316 height 23
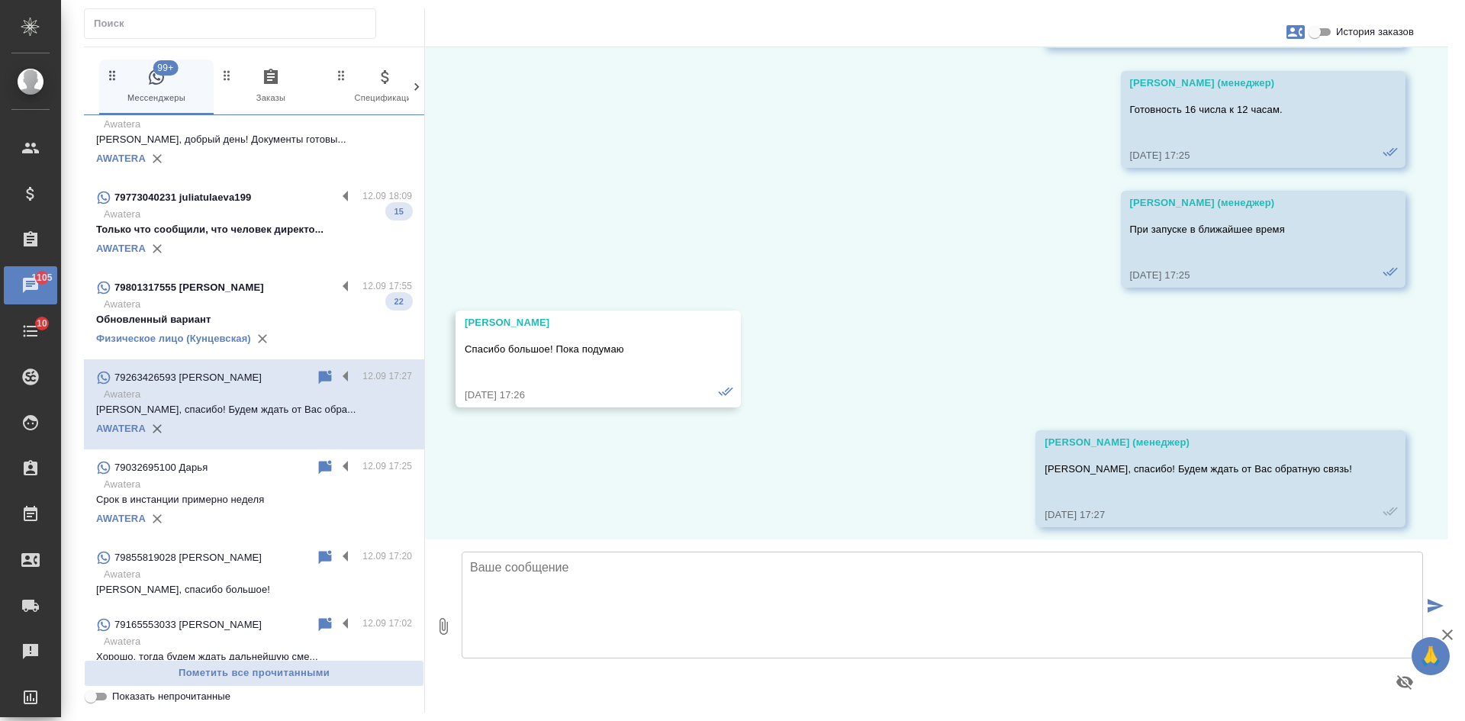
scroll to position [2026, 0]
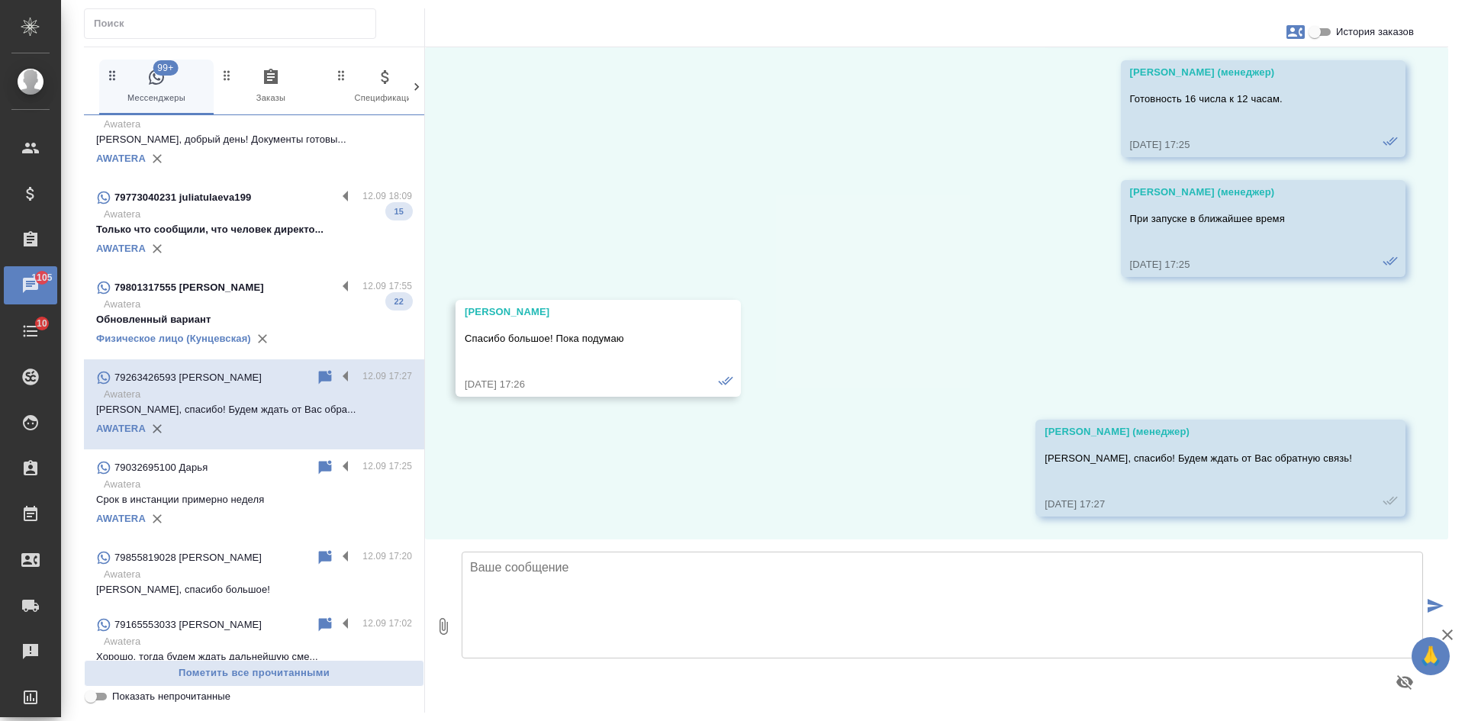
click at [197, 295] on div "79801317555 Сергей" at bounding box center [216, 288] width 240 height 18
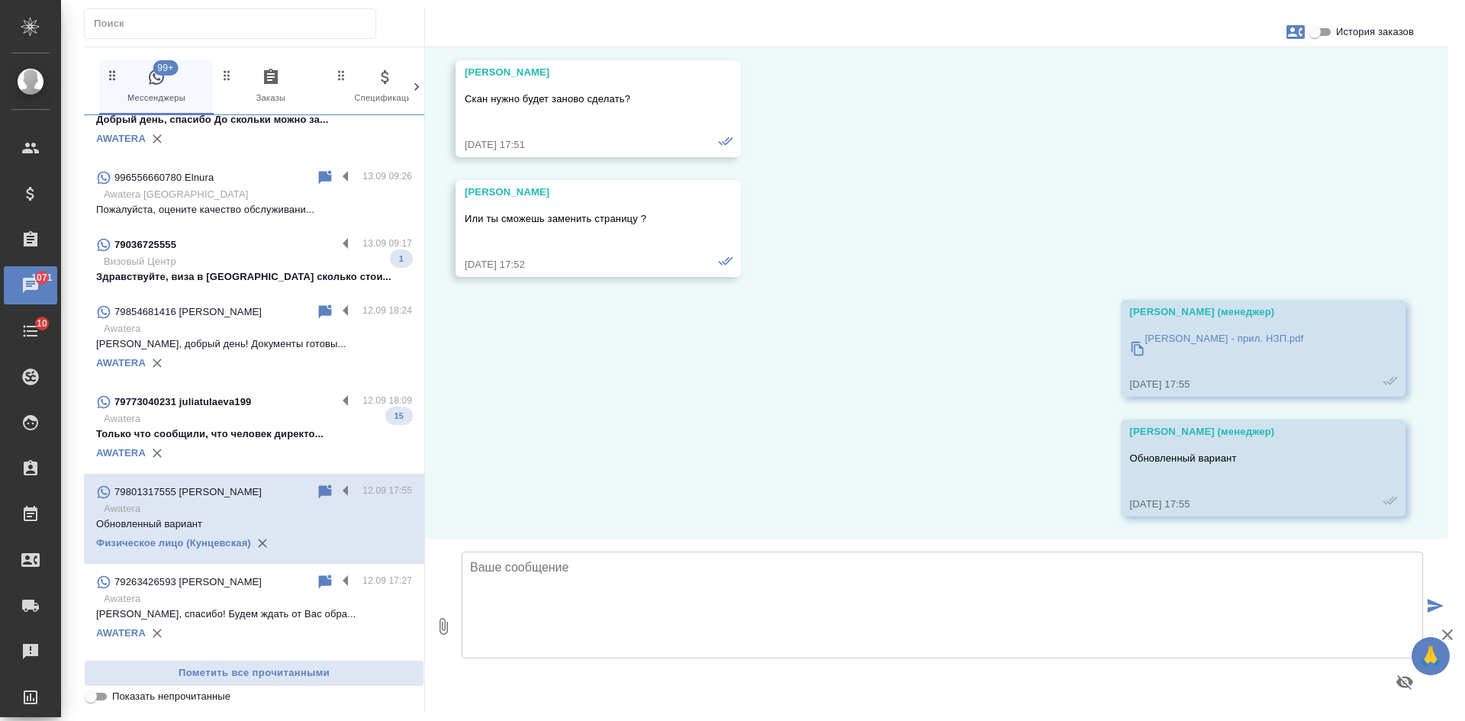
scroll to position [1145, 0]
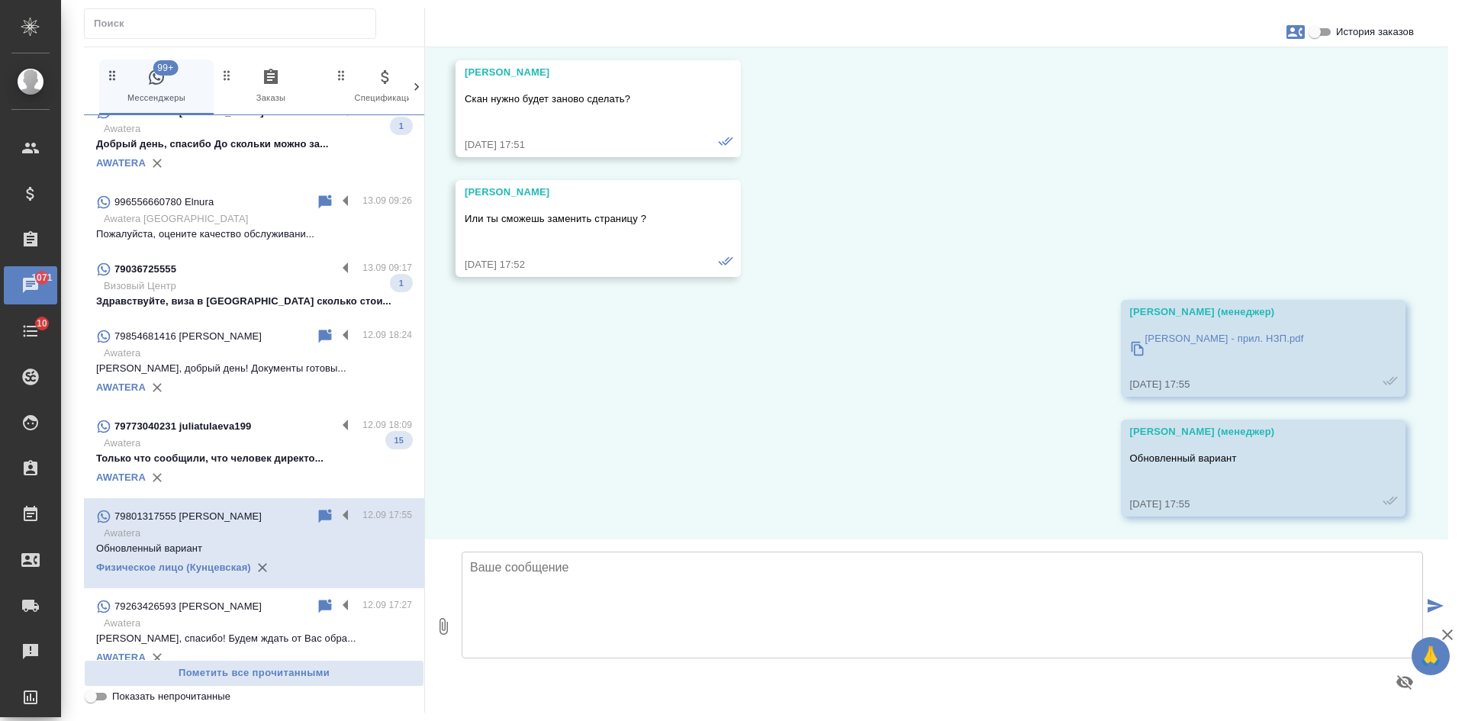
click at [252, 469] on div "AWATERA" at bounding box center [254, 477] width 316 height 23
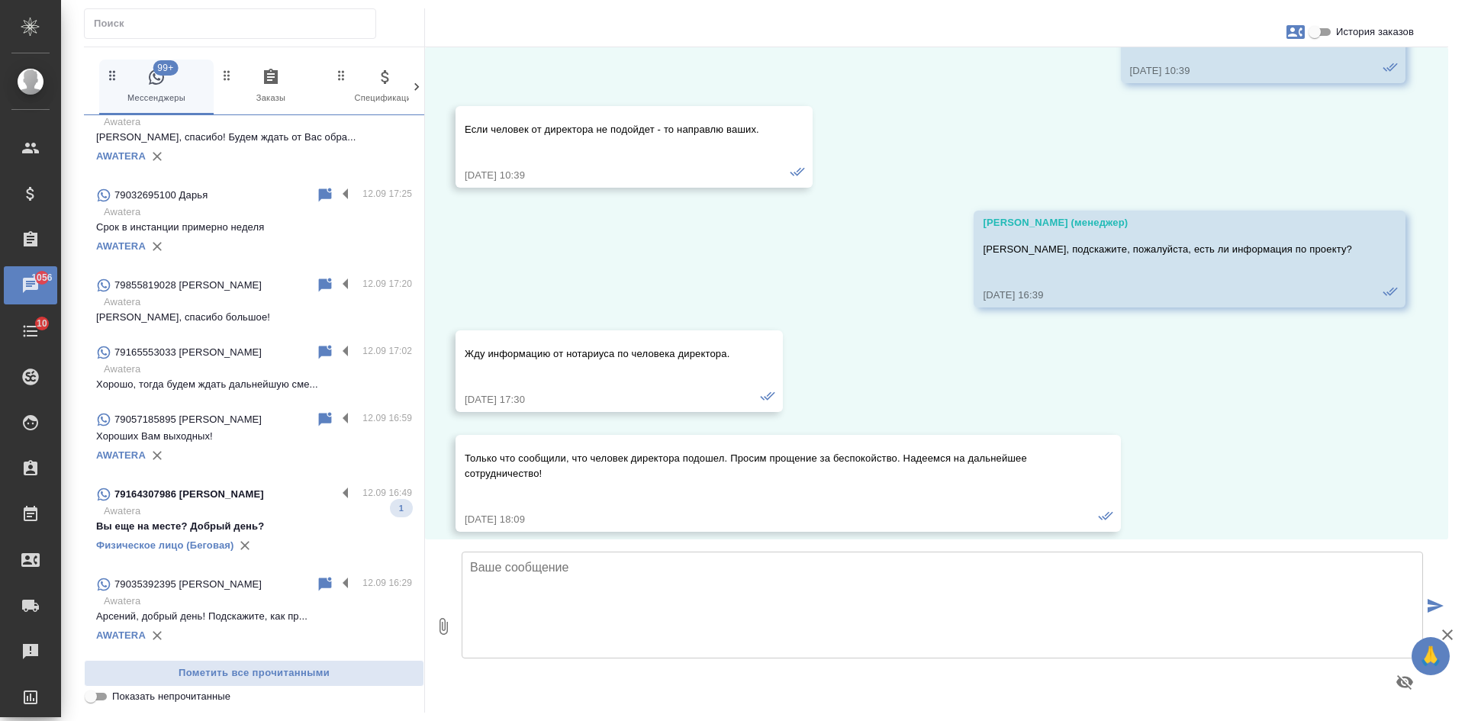
scroll to position [1679, 0]
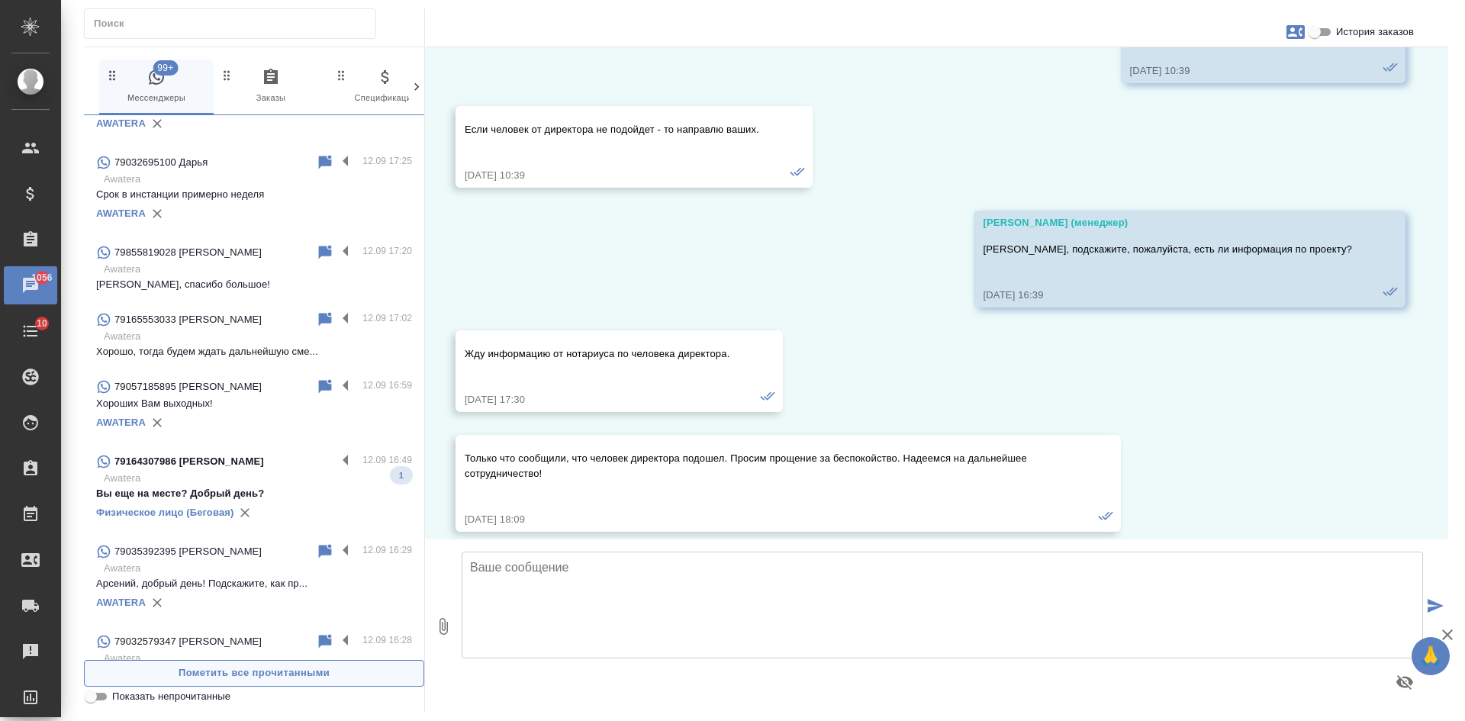
click at [100, 694] on input "Показать непрочитанные" at bounding box center [90, 697] width 55 height 18
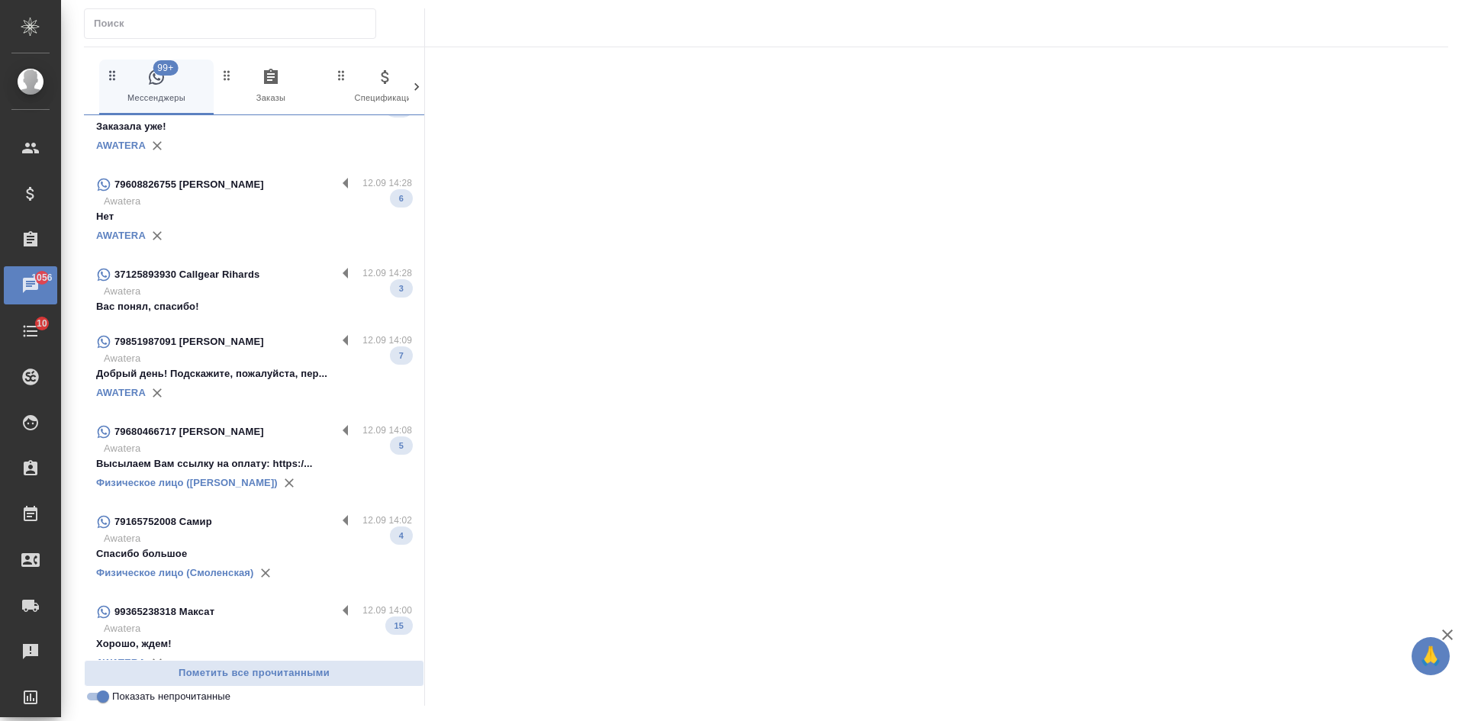
scroll to position [1798, 0]
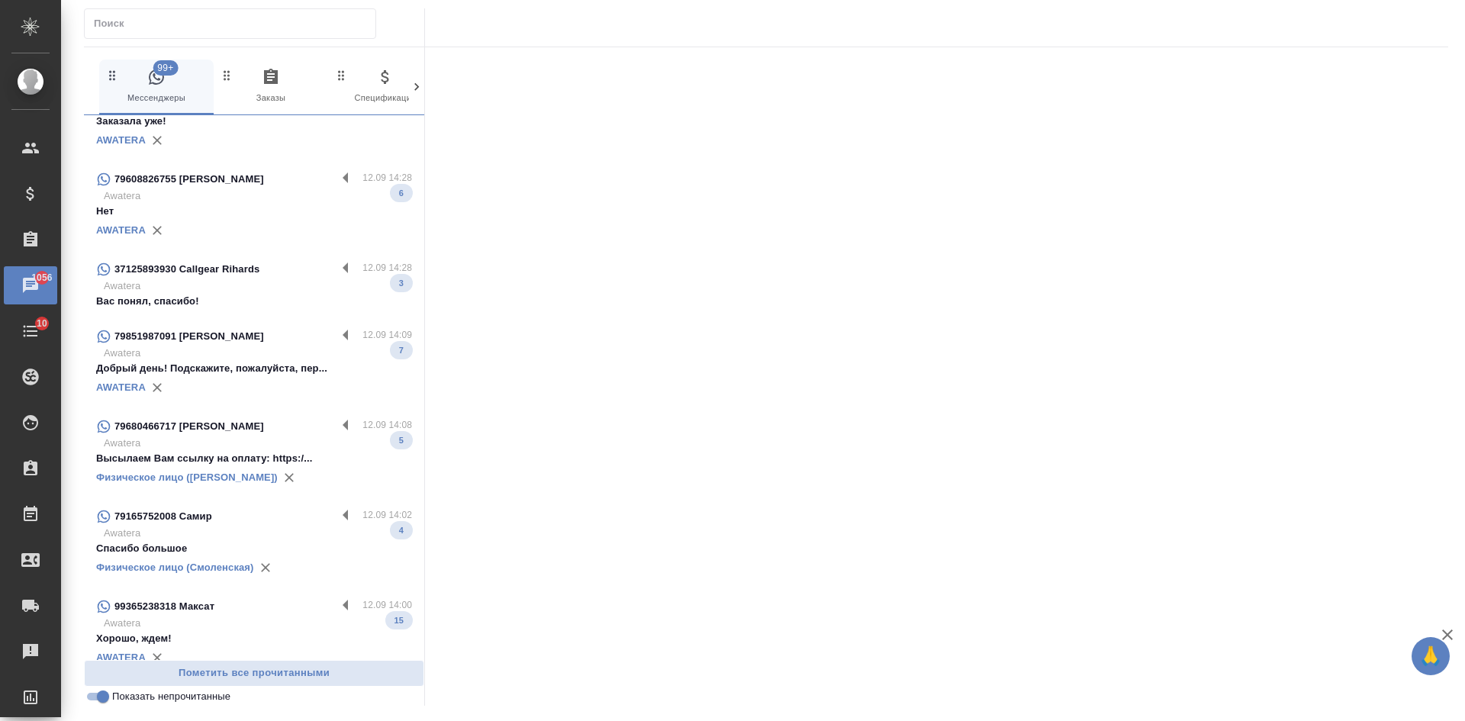
click at [224, 527] on p "Awatera" at bounding box center [258, 533] width 308 height 15
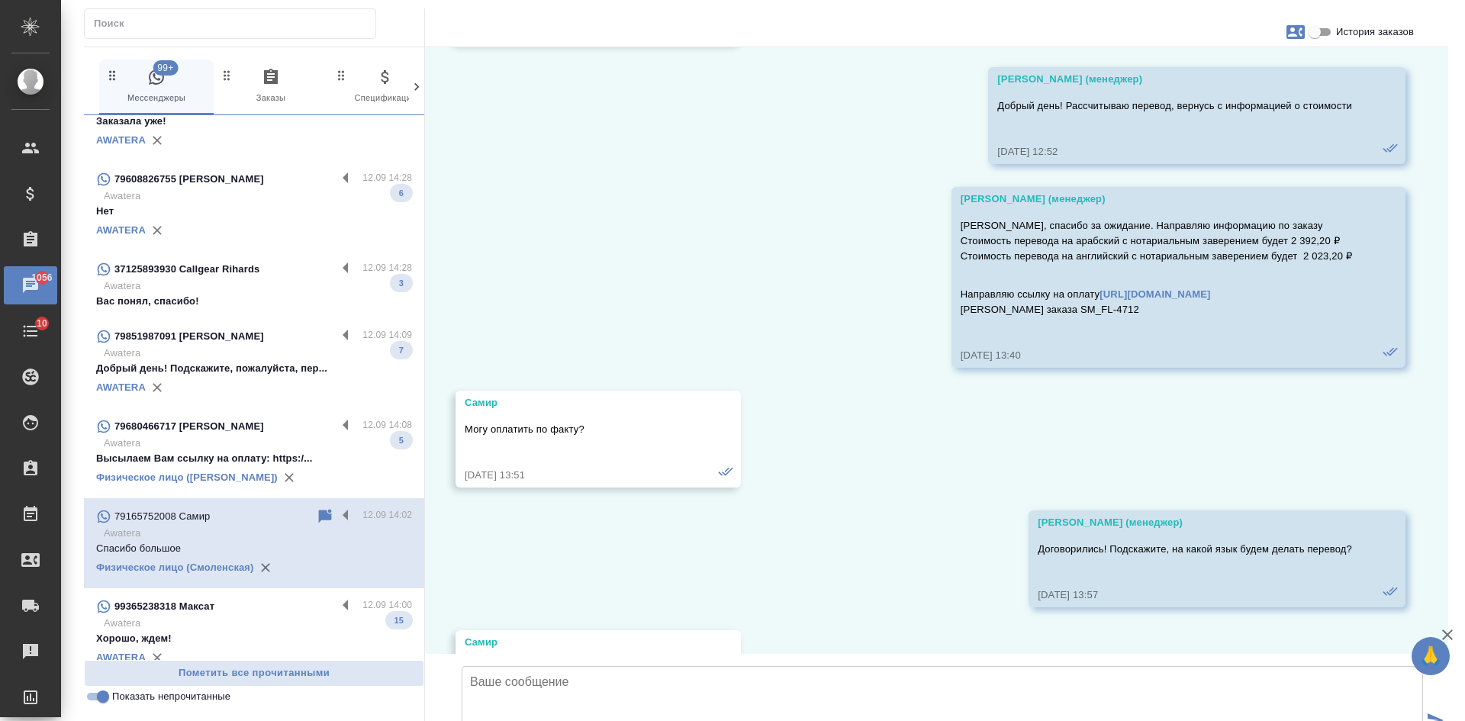
scroll to position [19991, 0]
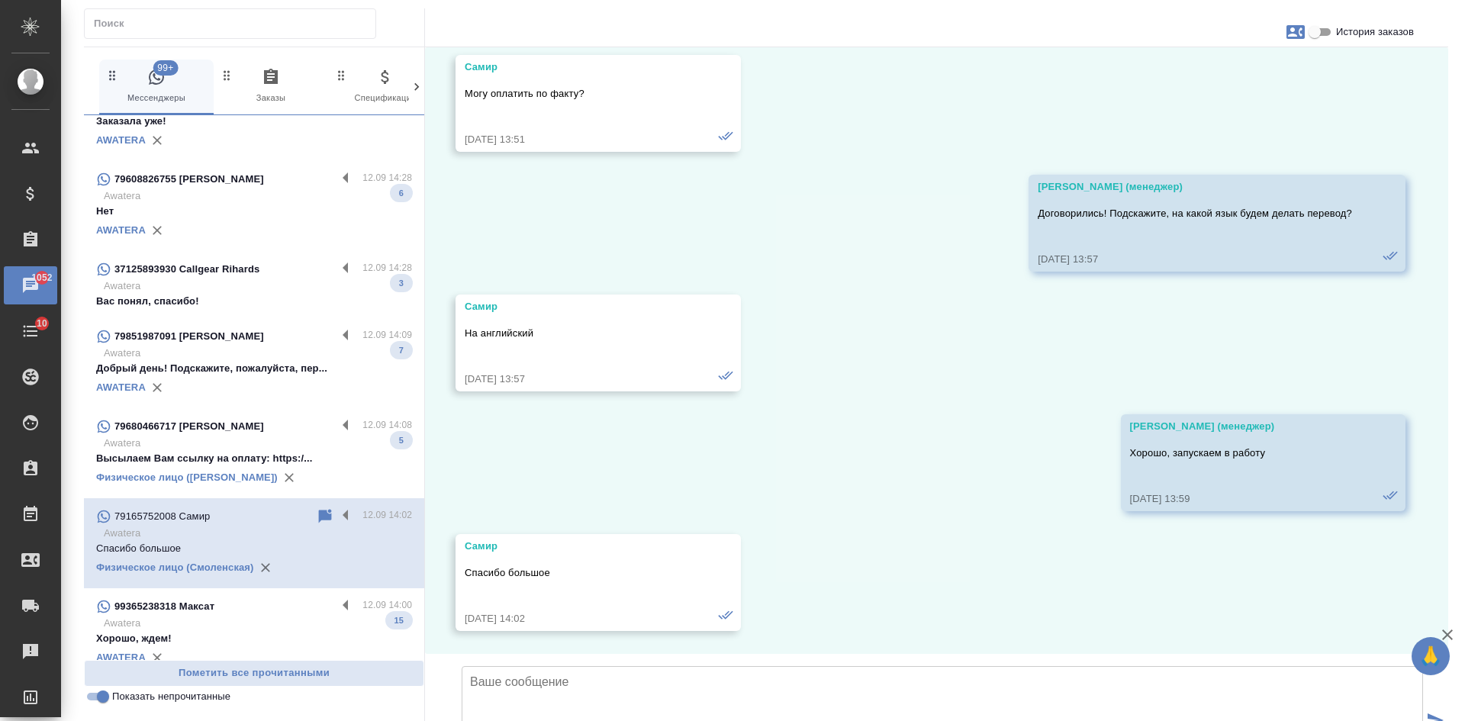
click at [224, 437] on p "Awatera" at bounding box center [258, 443] width 308 height 15
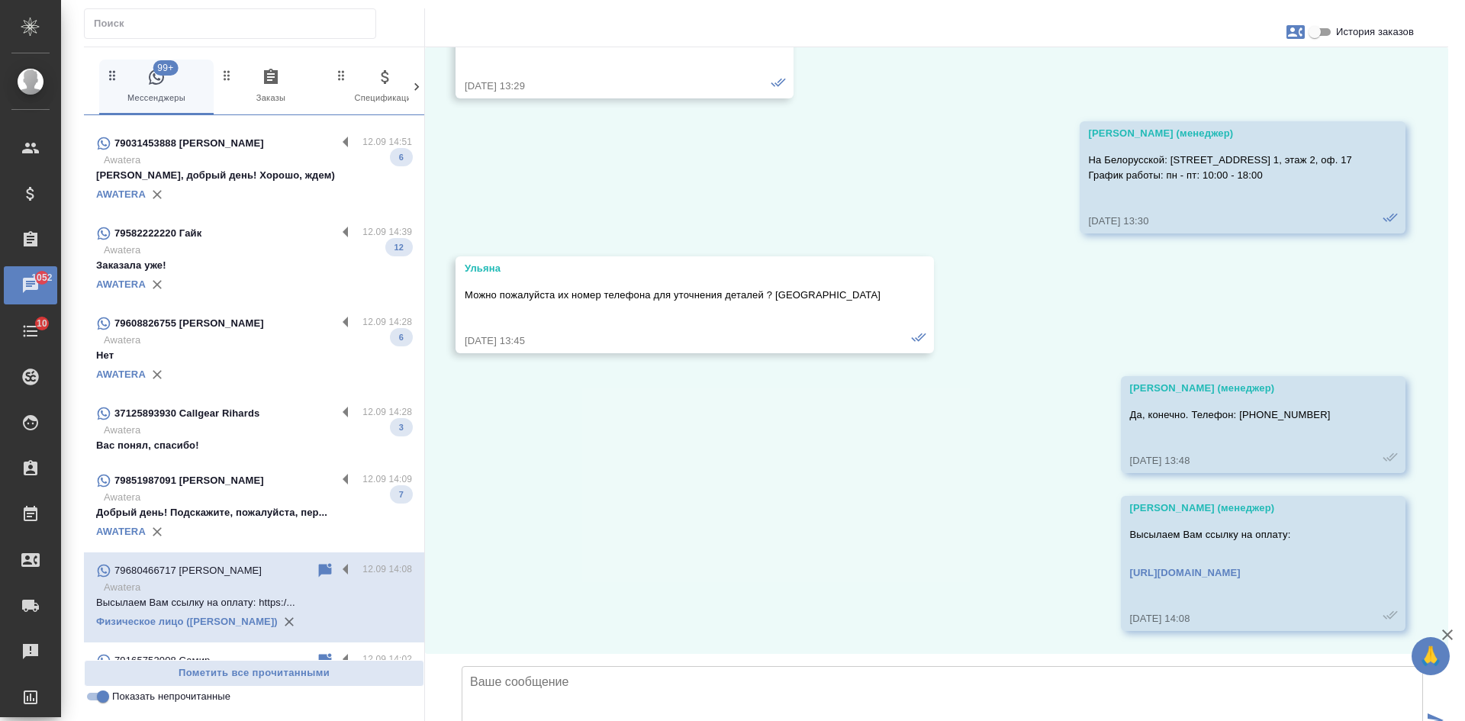
scroll to position [1645, 0]
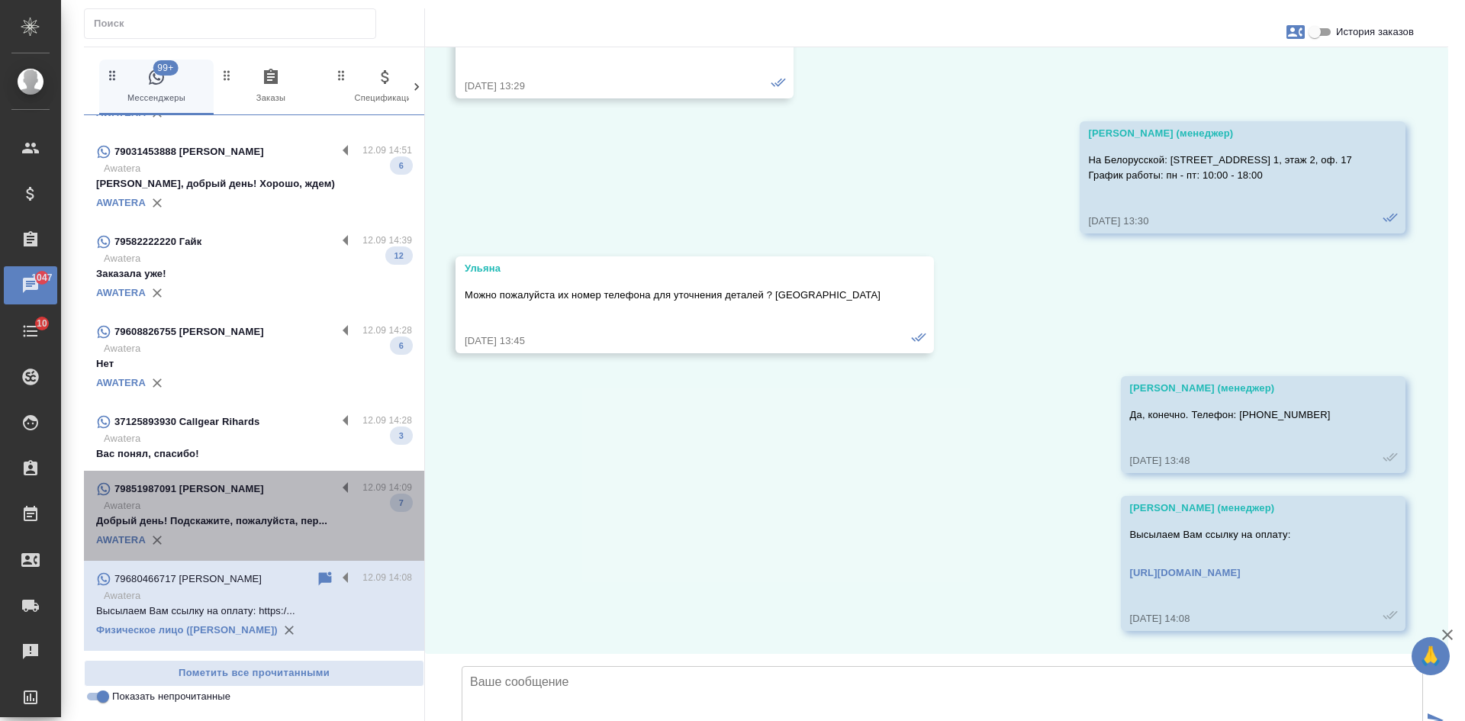
click at [266, 527] on p "Добрый день! Подскажите, пожалуйста, пер..." at bounding box center [254, 521] width 316 height 15
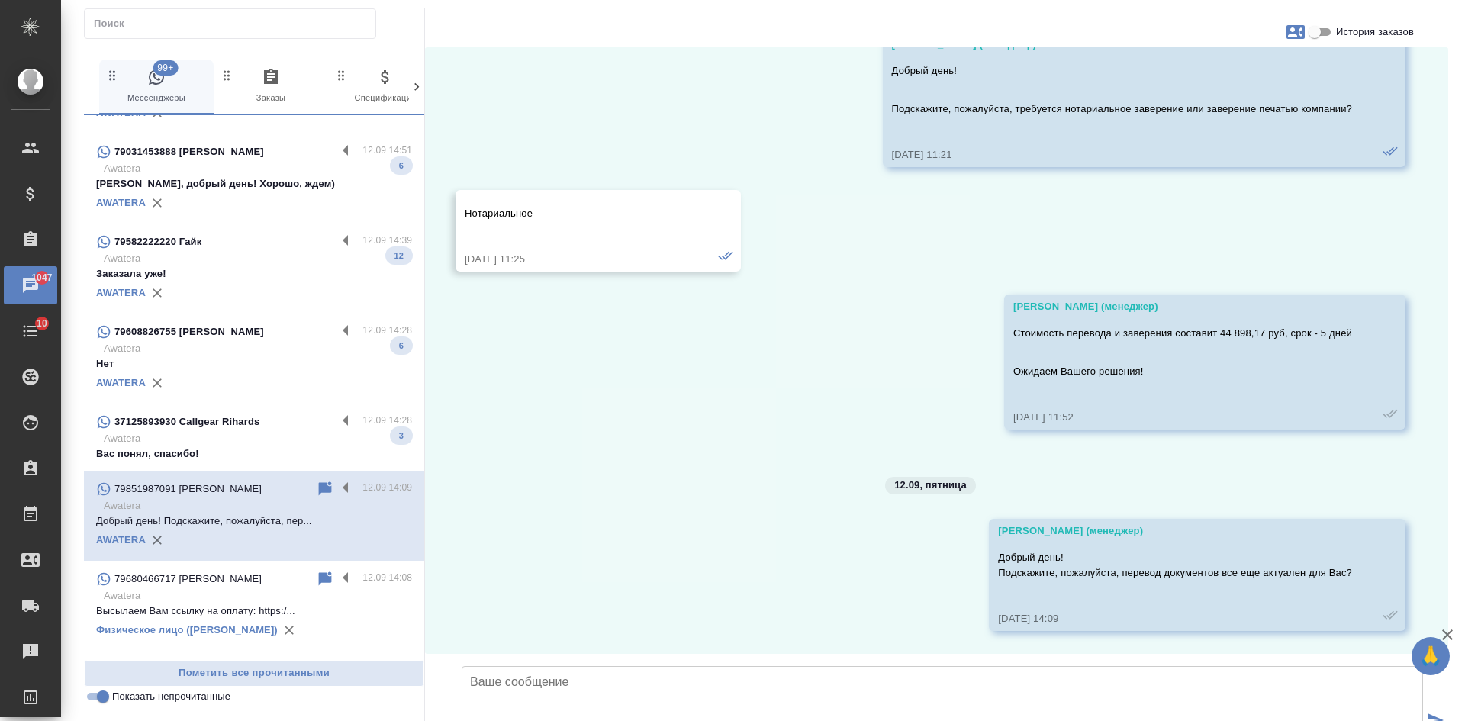
scroll to position [7399, 0]
click at [205, 439] on p "Awatera" at bounding box center [258, 438] width 308 height 15
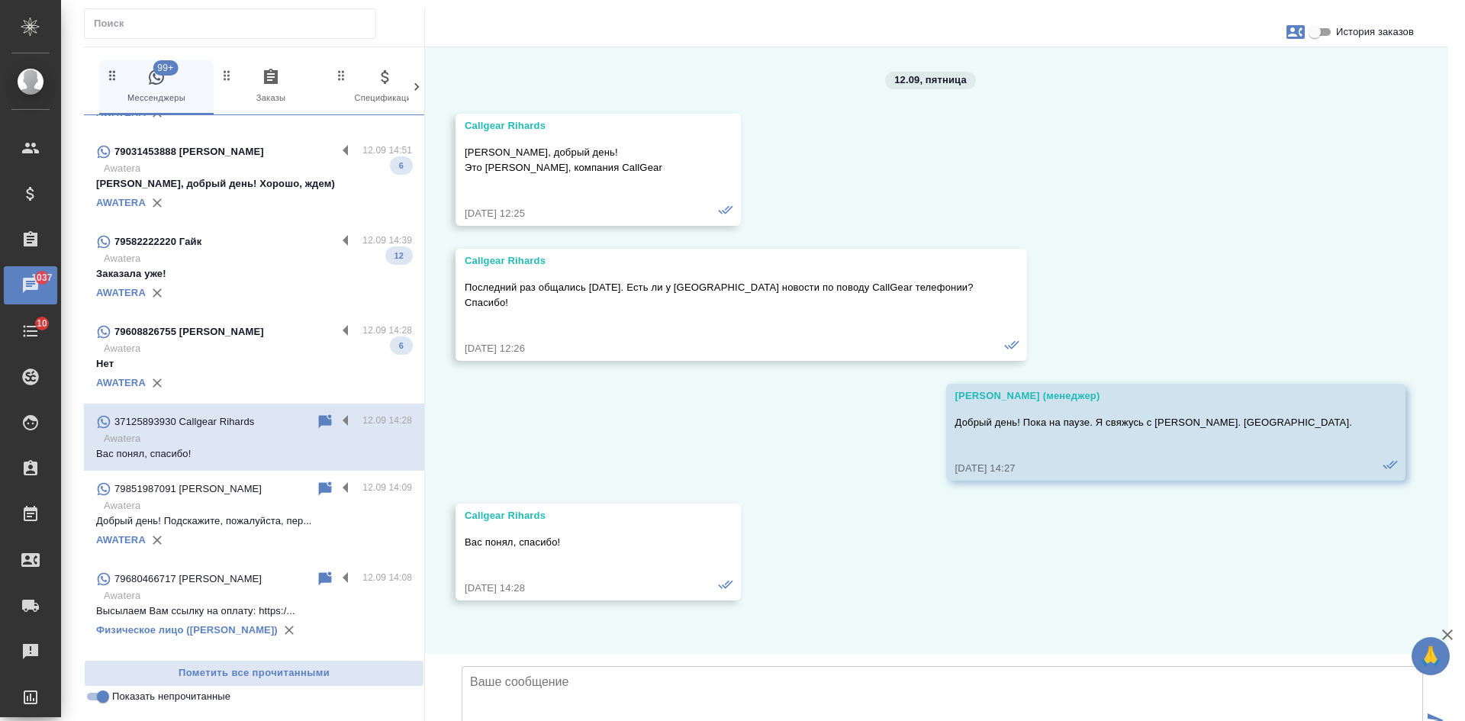
scroll to position [1569, 0]
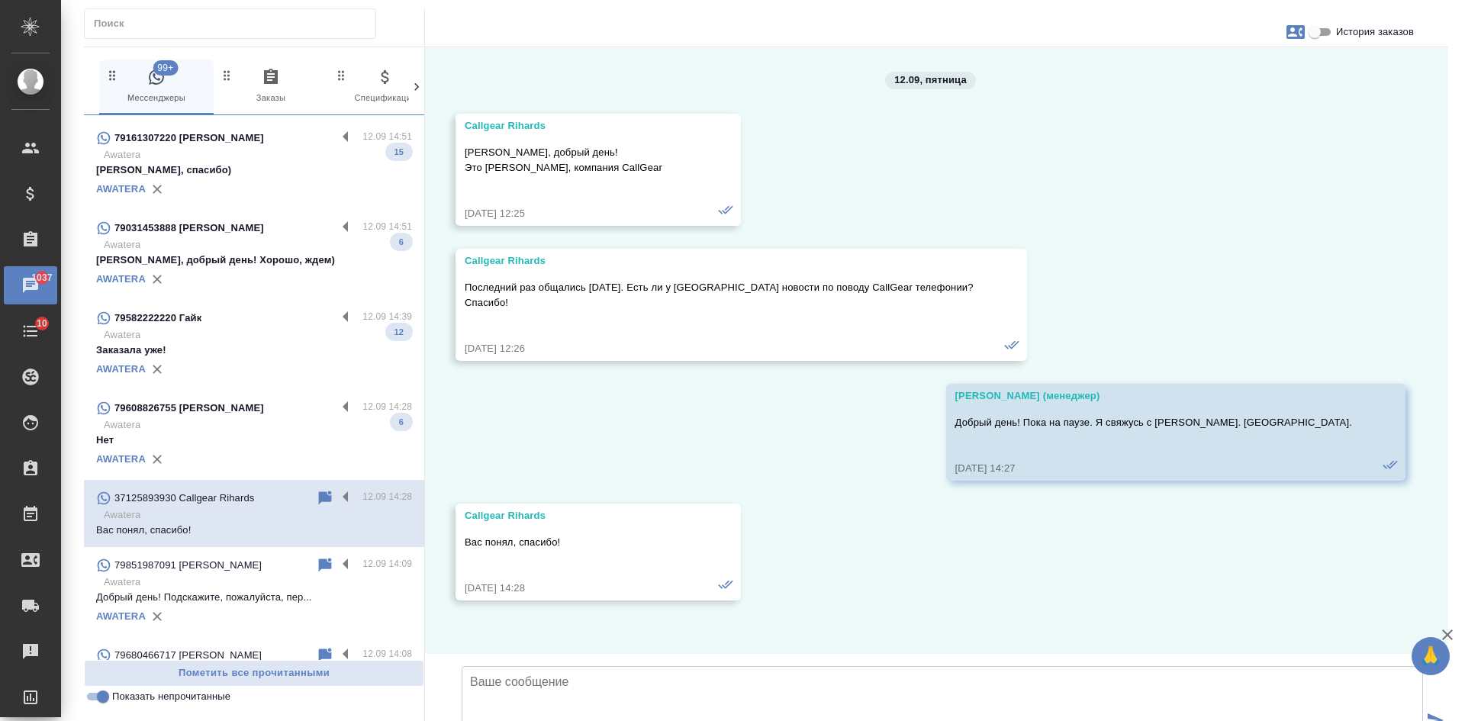
click at [217, 440] on p "Нет" at bounding box center [254, 440] width 316 height 15
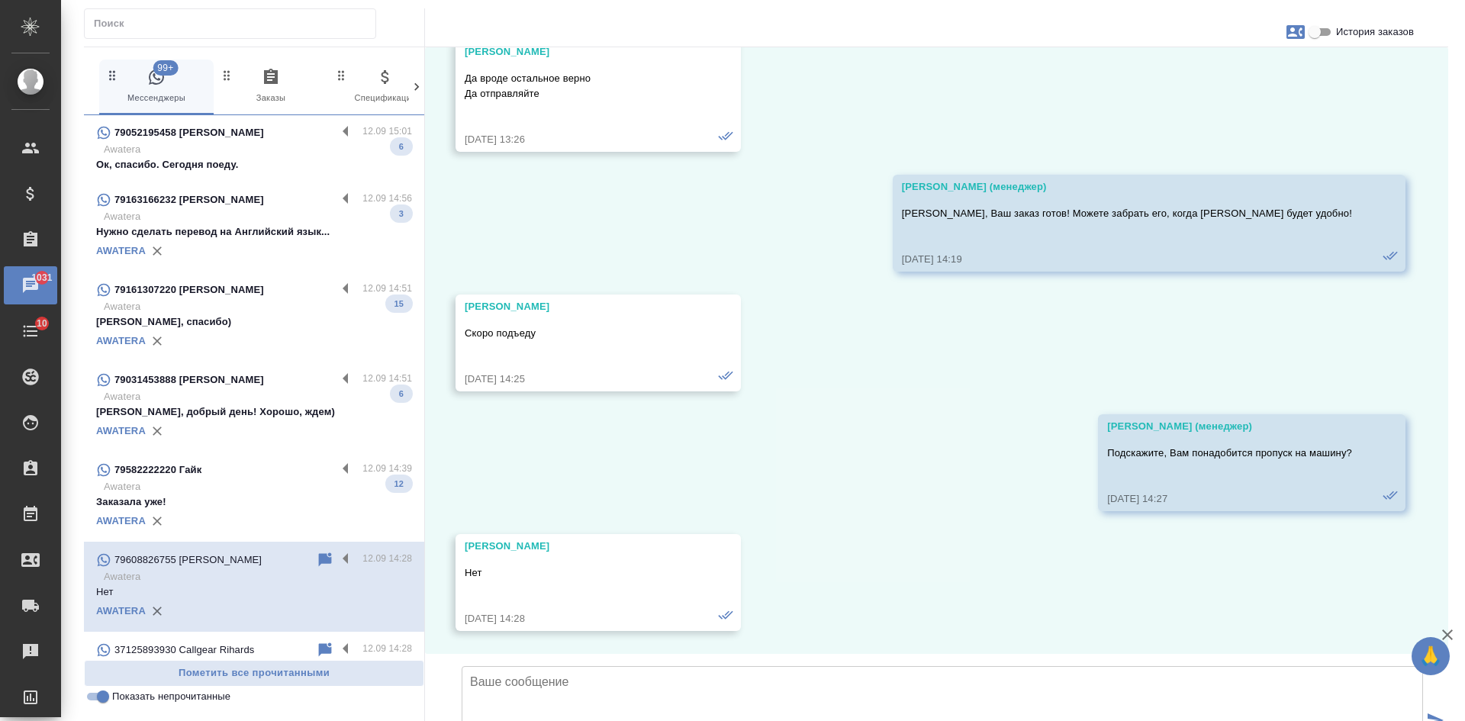
scroll to position [1416, 0]
click at [246, 493] on p "Awatera" at bounding box center [258, 487] width 308 height 15
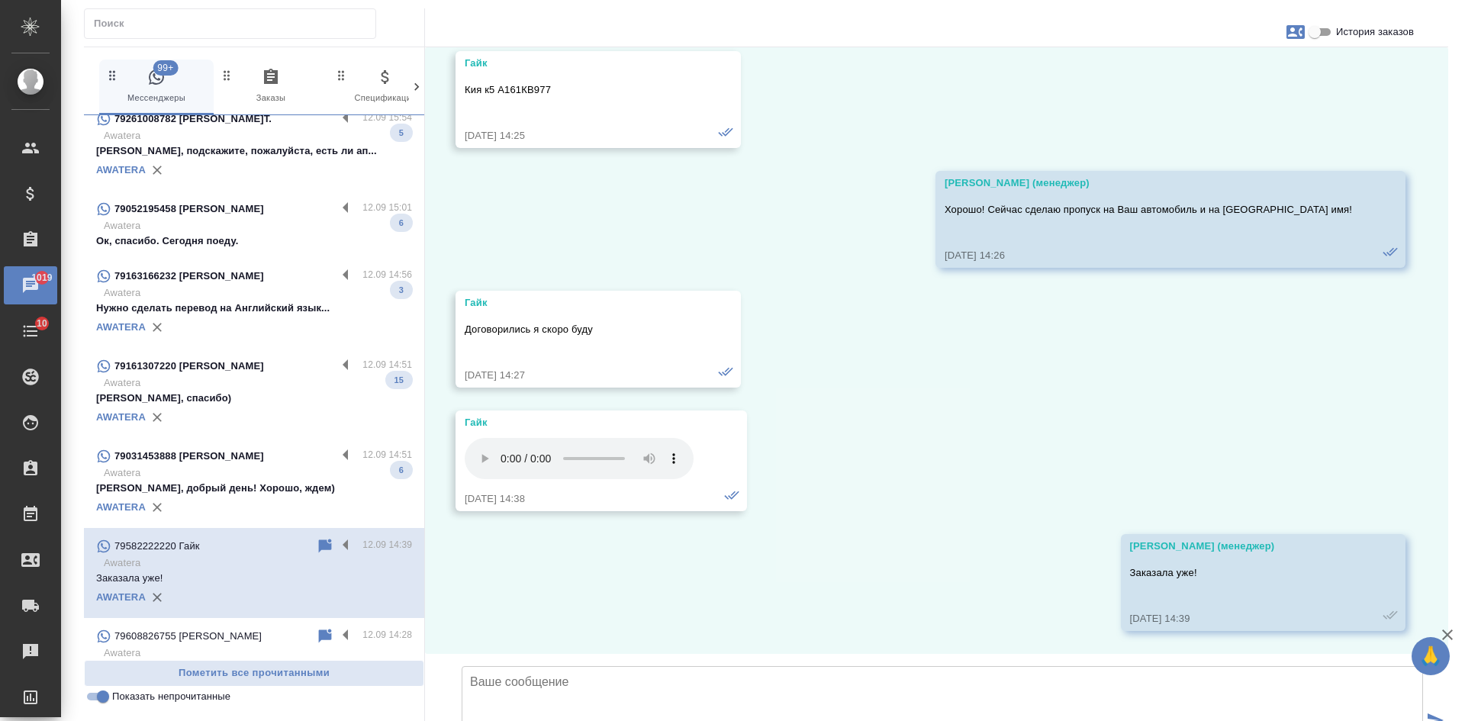
scroll to position [1340, 0]
click at [251, 517] on div "AWATERA" at bounding box center [254, 508] width 316 height 23
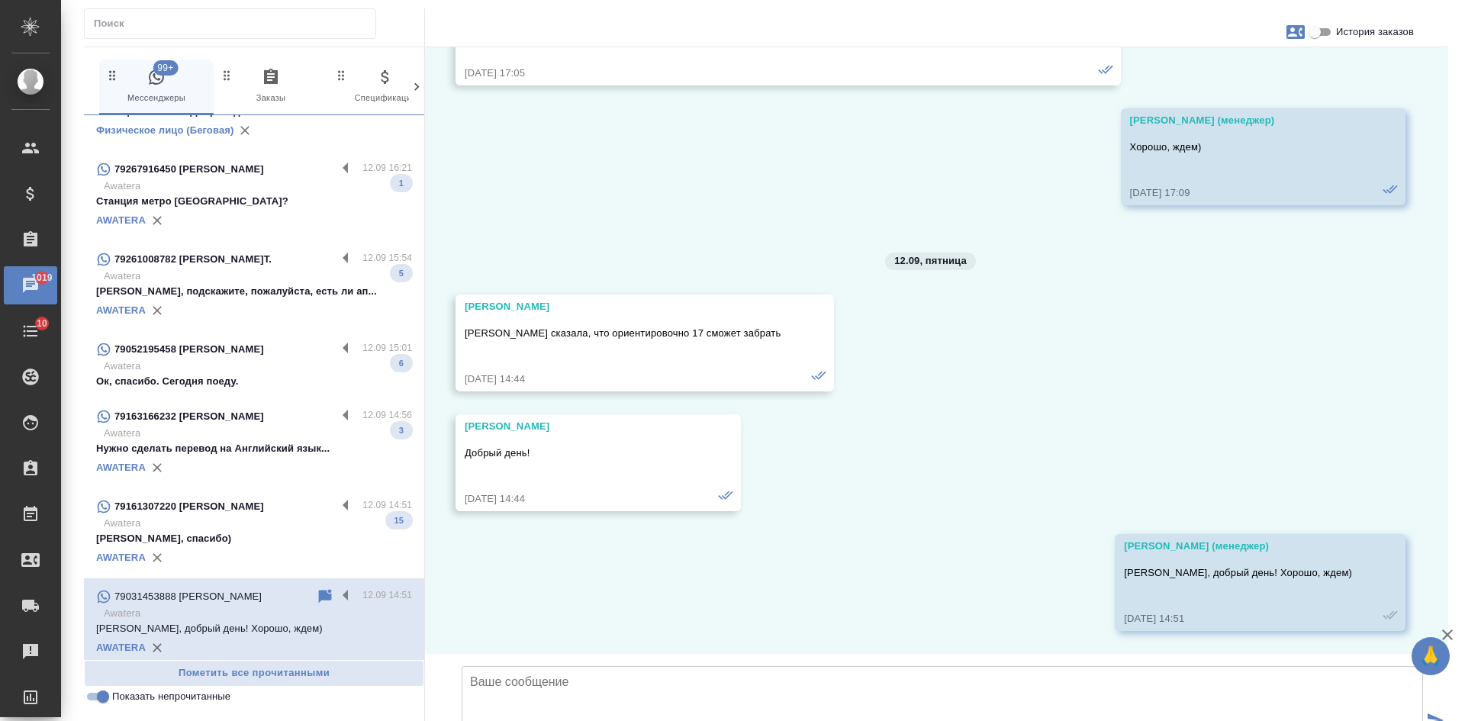
scroll to position [1187, 0]
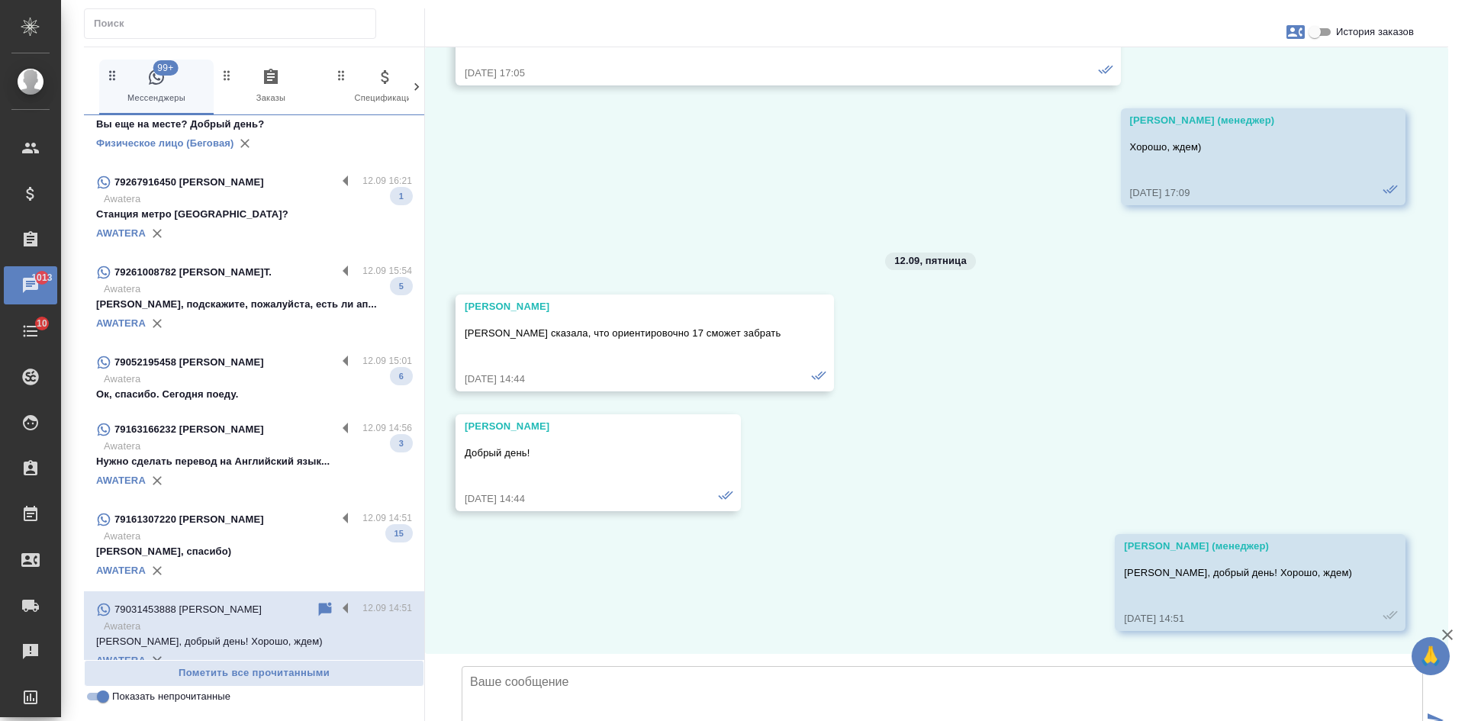
click at [246, 542] on p "Awatera" at bounding box center [258, 536] width 308 height 15
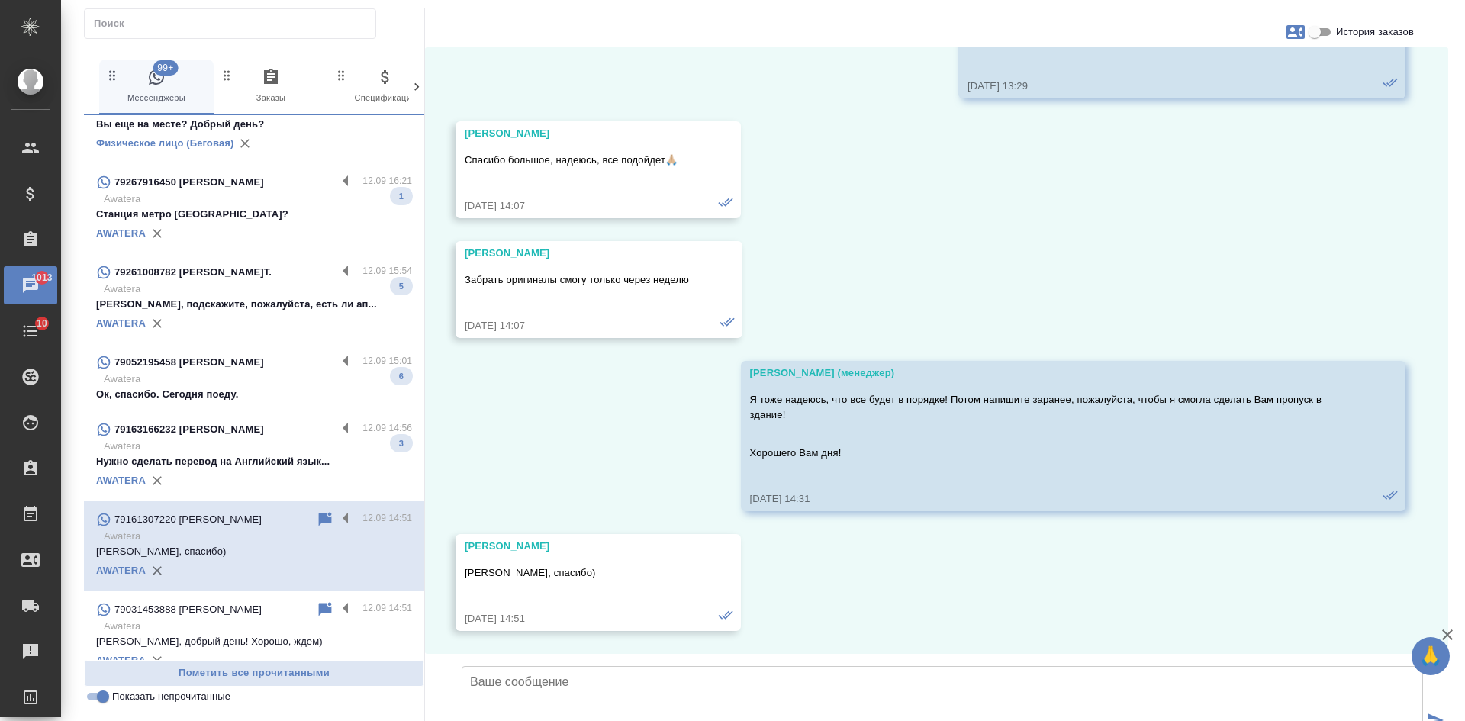
scroll to position [5462, 0]
click at [240, 475] on div "AWATERA" at bounding box center [254, 480] width 316 height 23
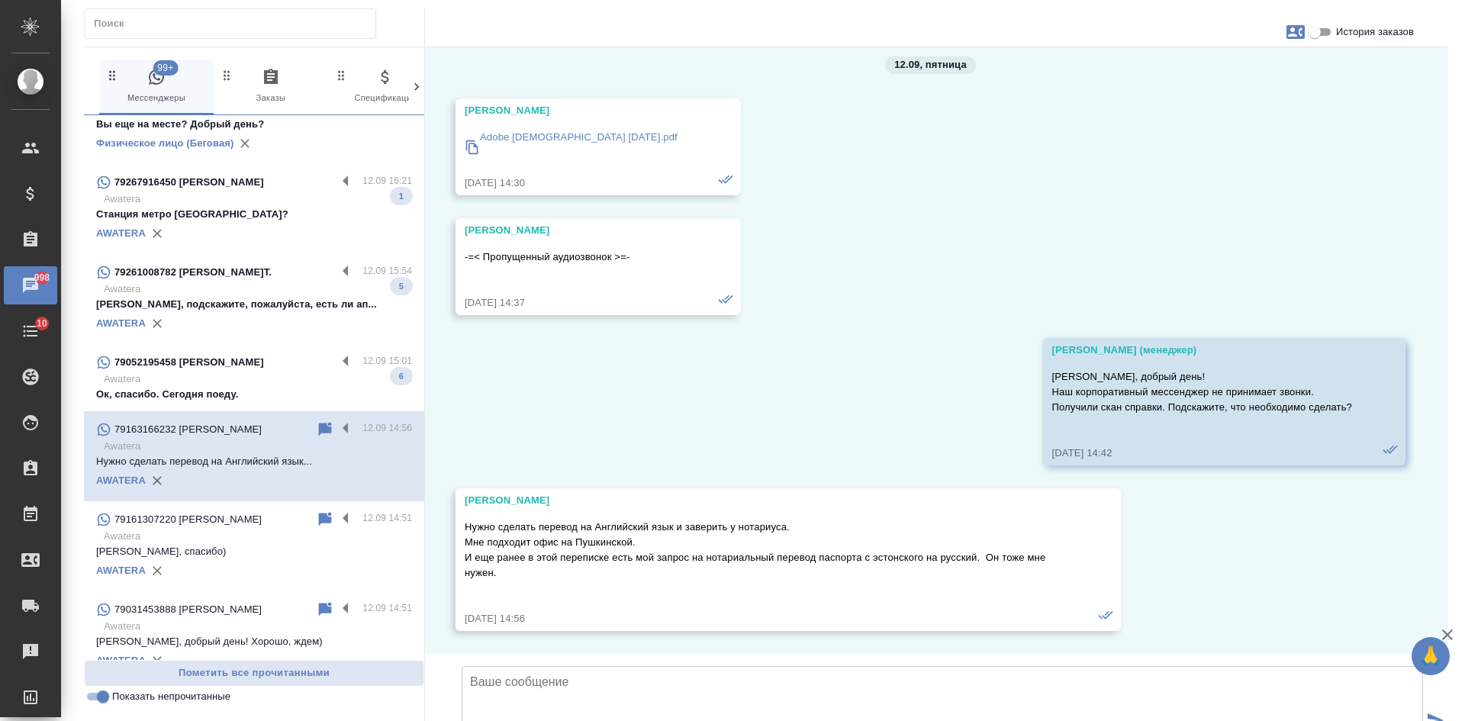
scroll to position [4003, 0]
click at [319, 424] on icon at bounding box center [325, 429] width 13 height 14
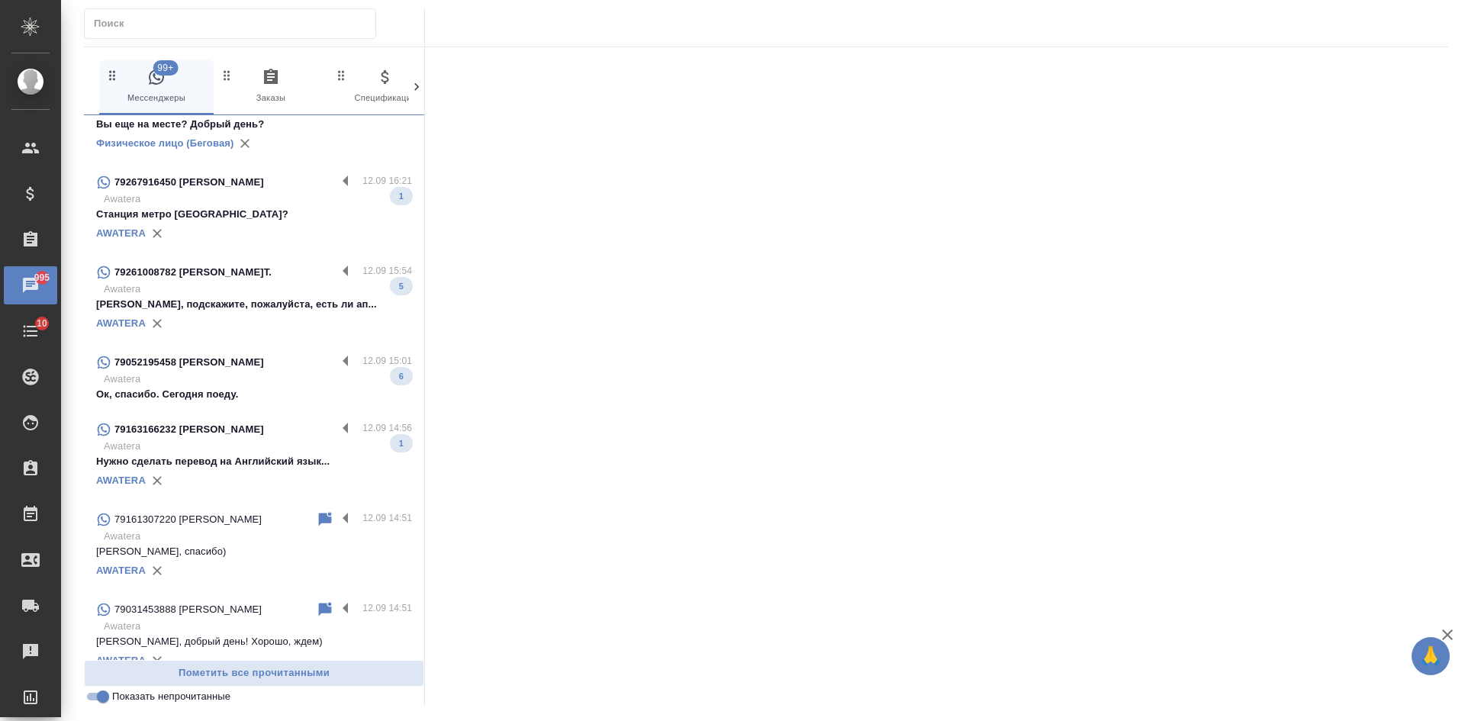
click at [266, 449] on p "Awatera" at bounding box center [258, 446] width 308 height 15
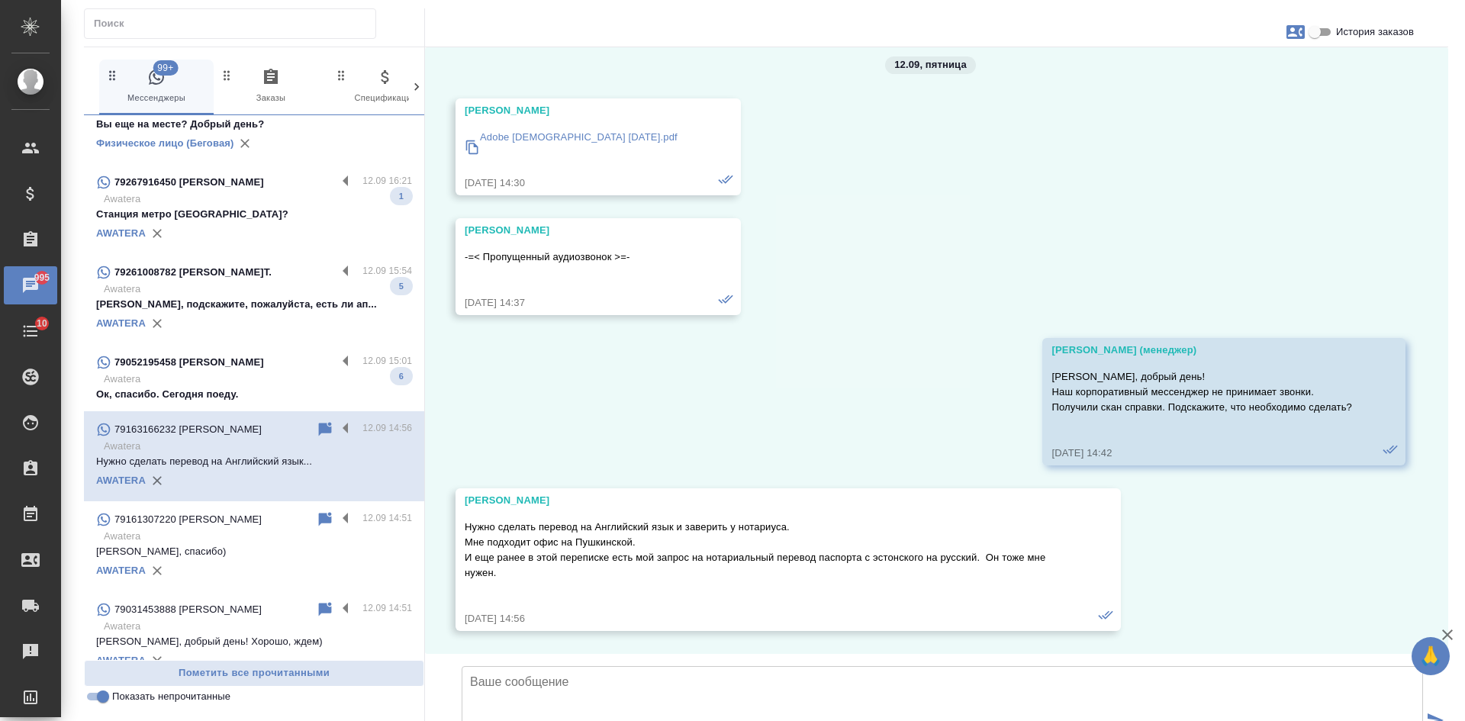
click at [319, 425] on icon at bounding box center [325, 429] width 13 height 14
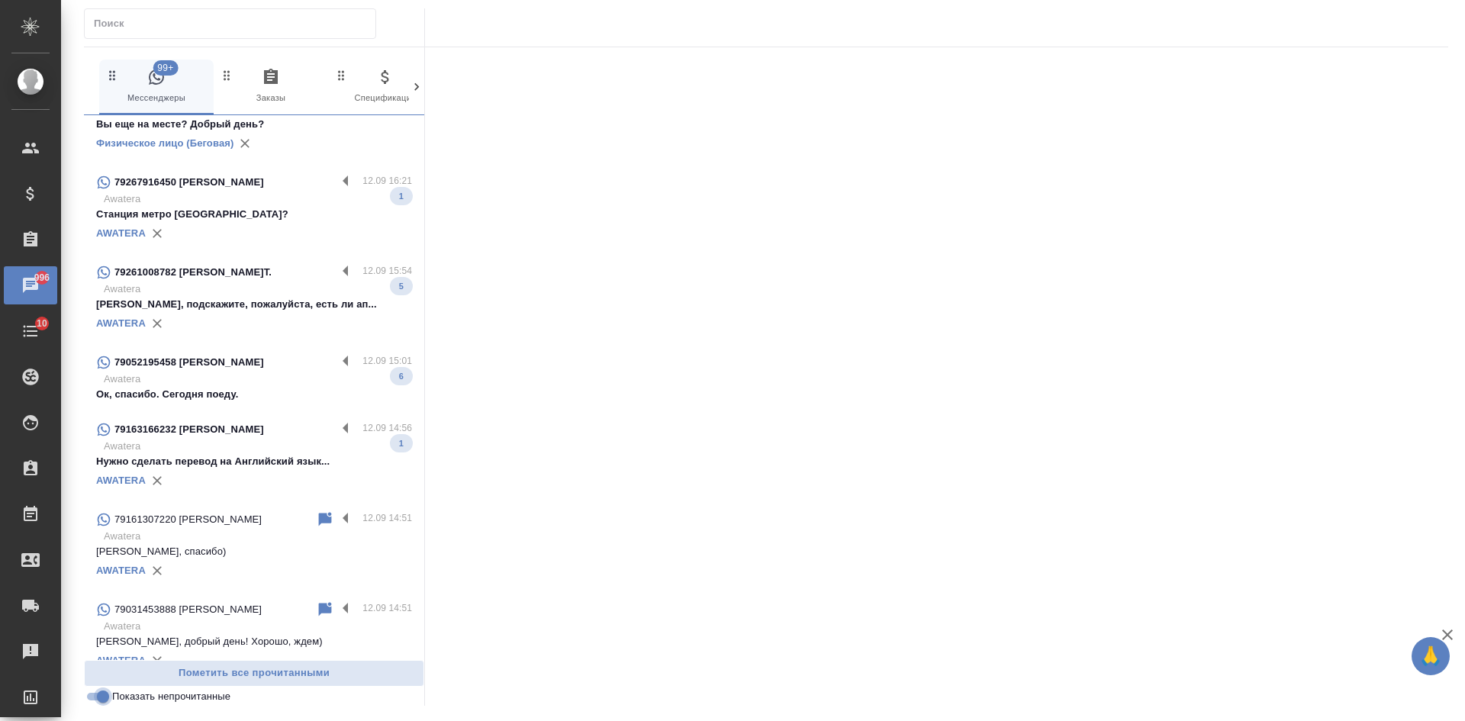
click at [98, 701] on input "Показать непрочитанные" at bounding box center [103, 697] width 55 height 18
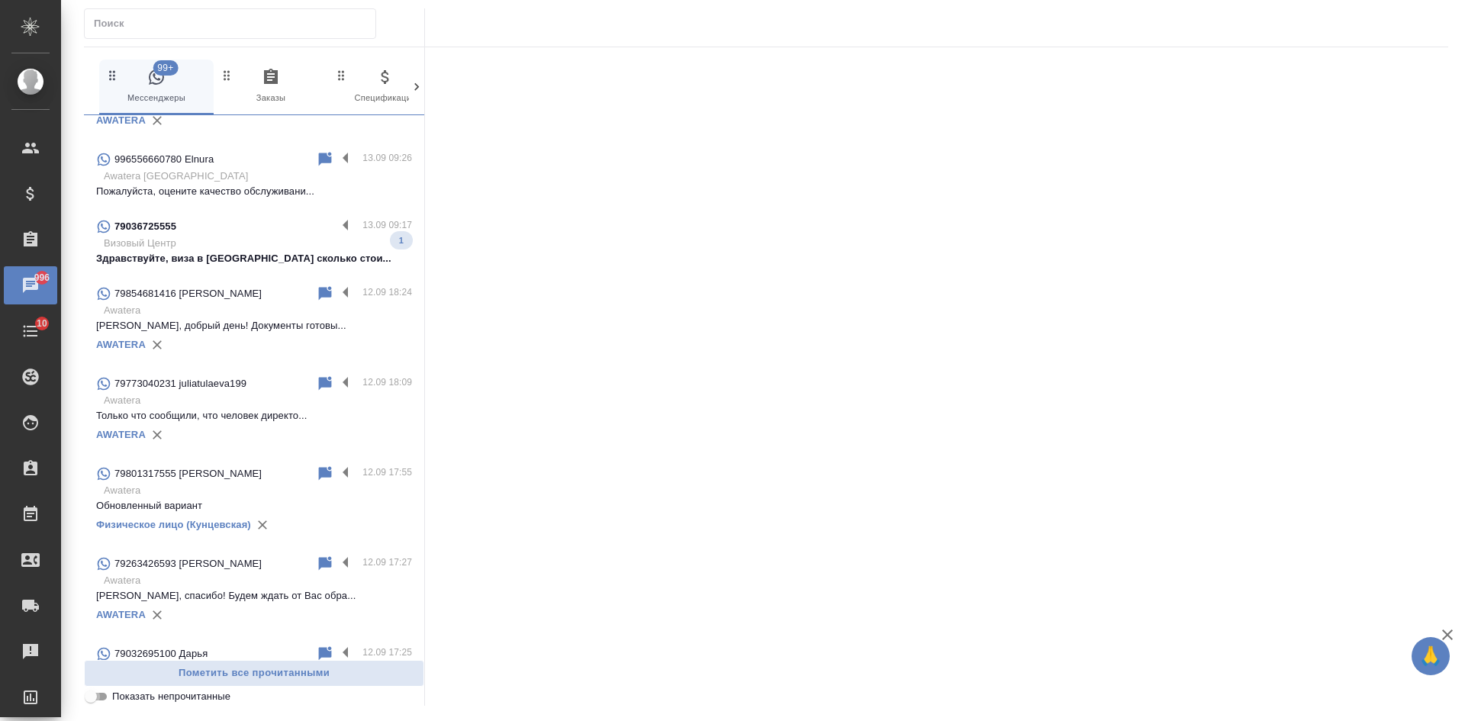
click at [99, 699] on input "Показать непрочитанные" at bounding box center [90, 697] width 55 height 18
checkbox input "true"
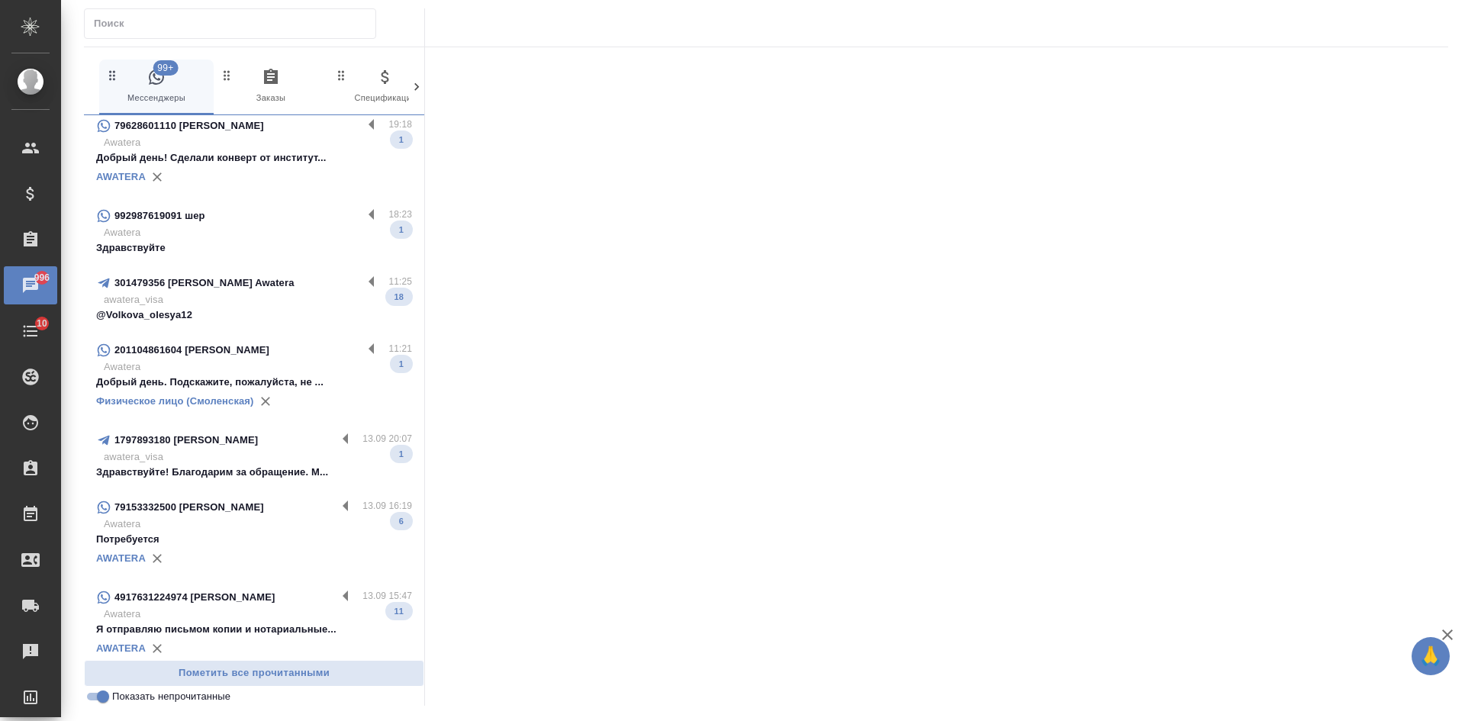
scroll to position [0, 0]
